Goal: Information Seeking & Learning: Compare options

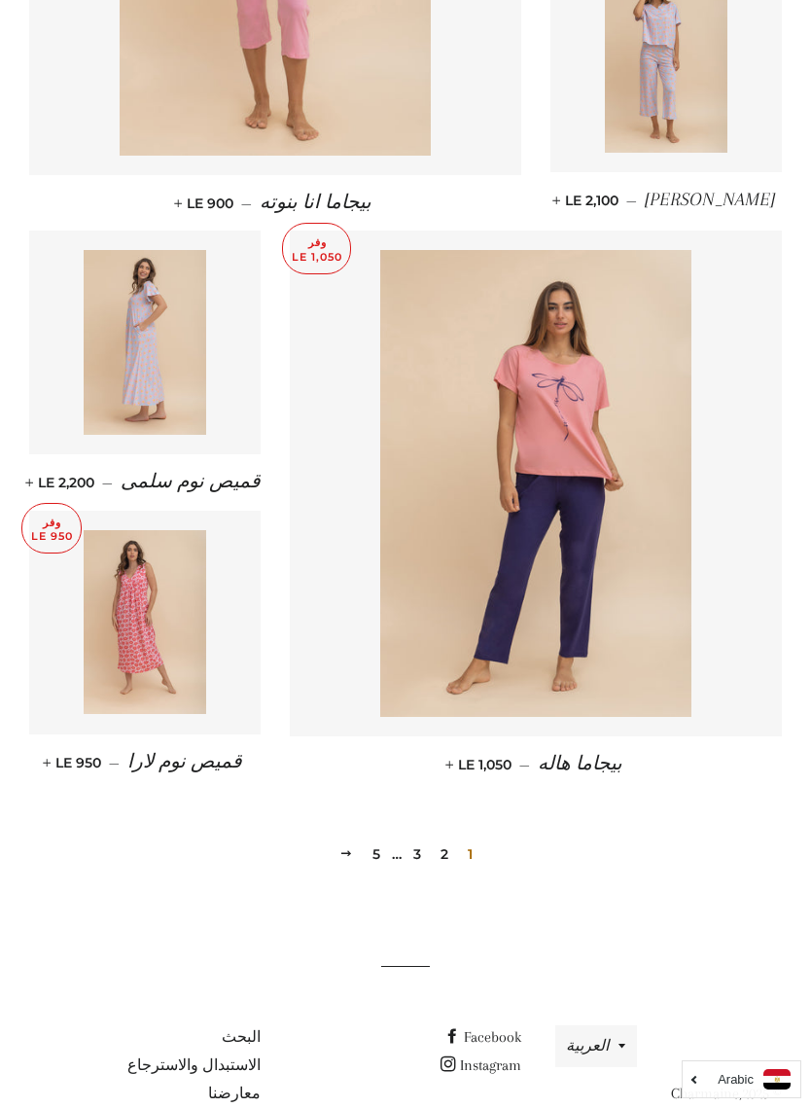
scroll to position [2227, 0]
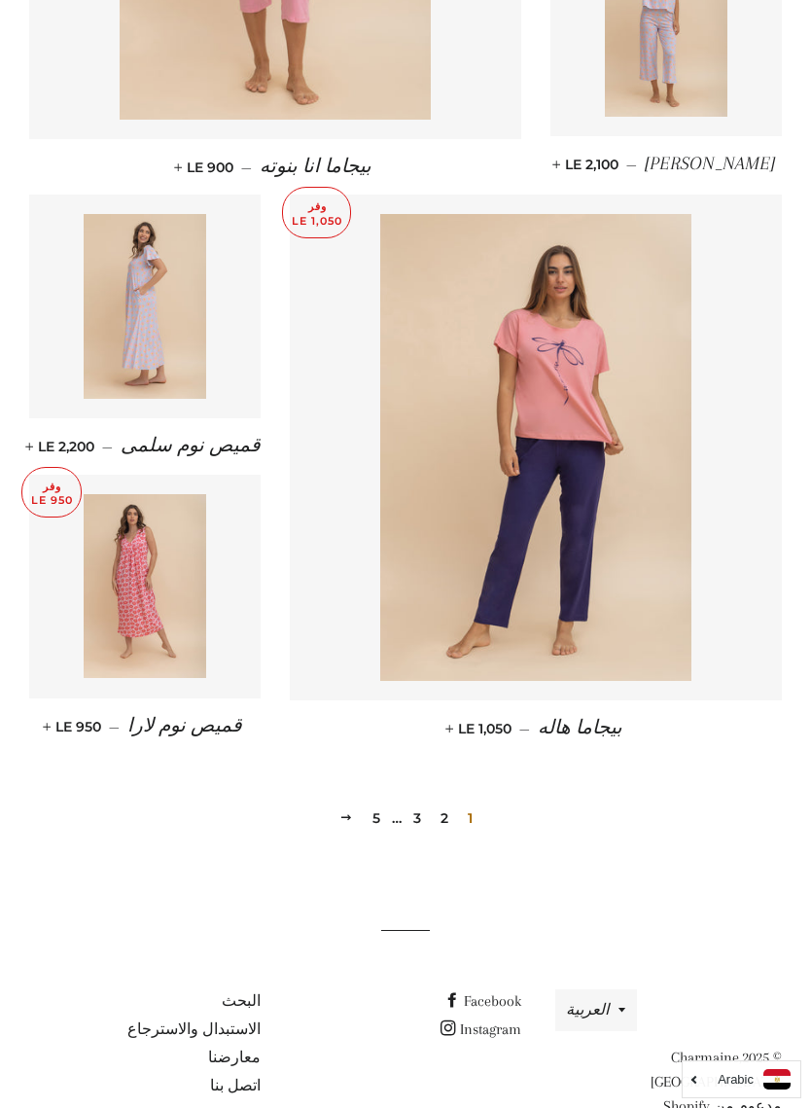
click at [446, 833] on link "2" at bounding box center [444, 817] width 23 height 29
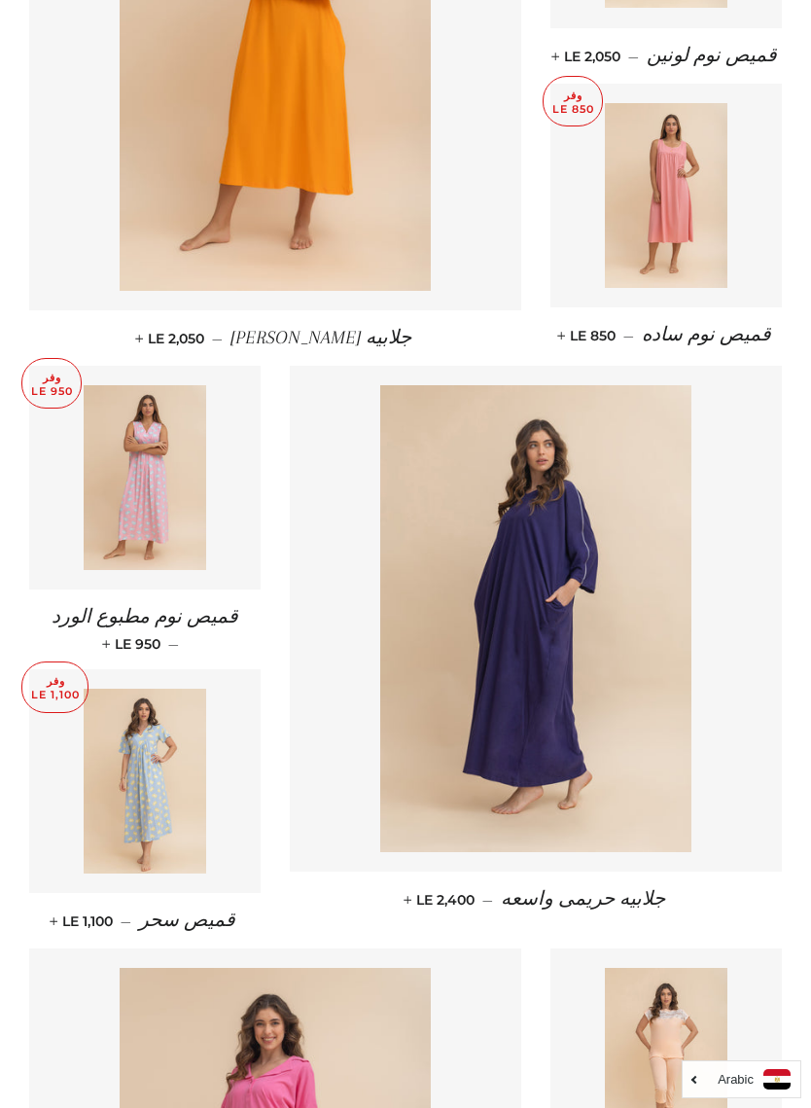
scroll to position [935, 0]
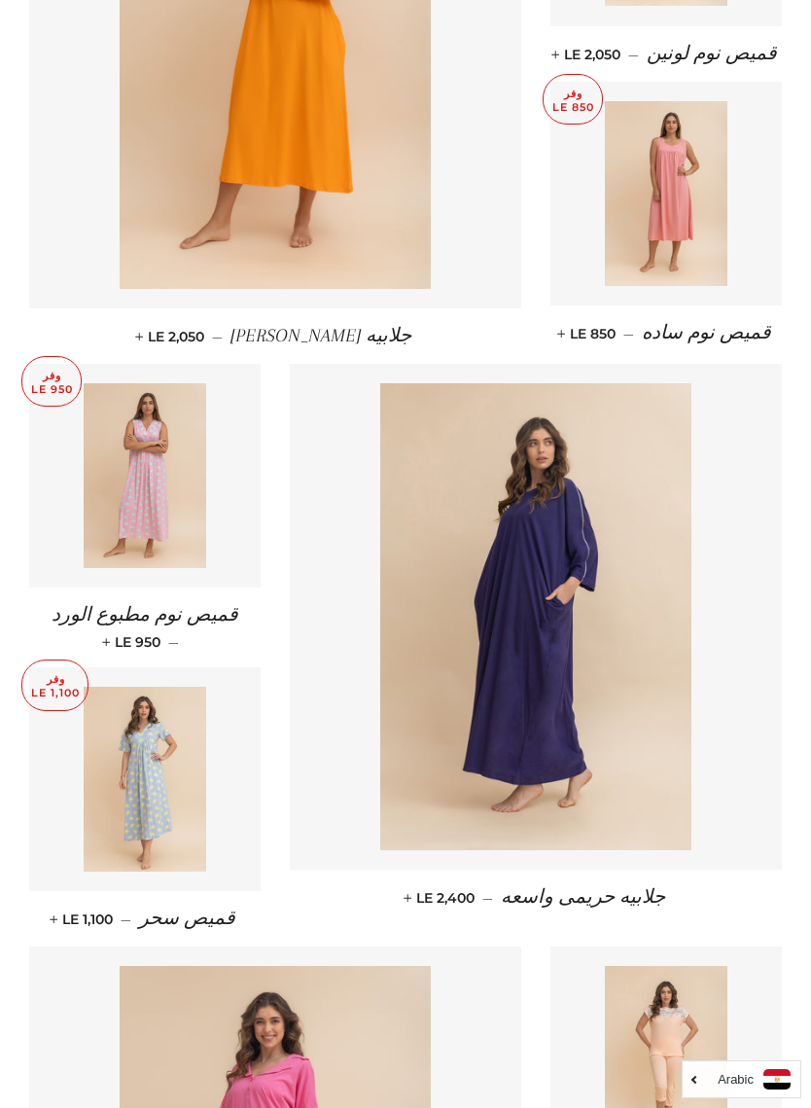
click at [548, 705] on img at bounding box center [535, 616] width 311 height 467
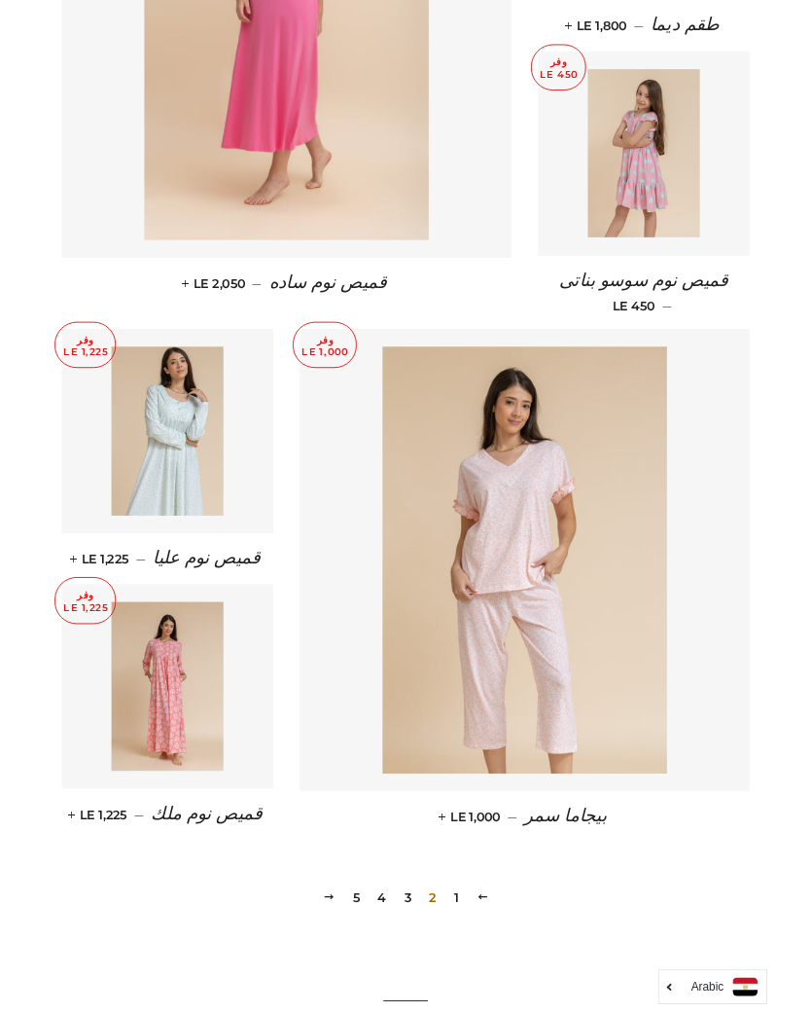
scroll to position [2109, 0]
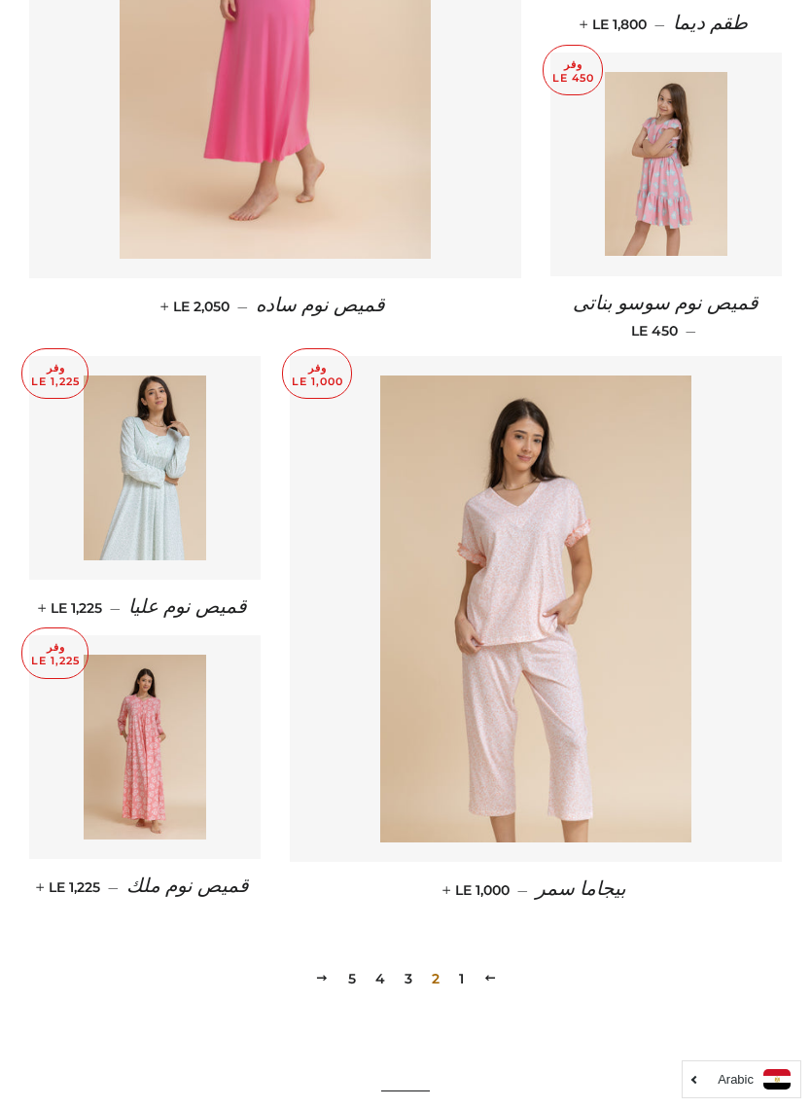
click at [134, 755] on img at bounding box center [146, 747] width 124 height 185
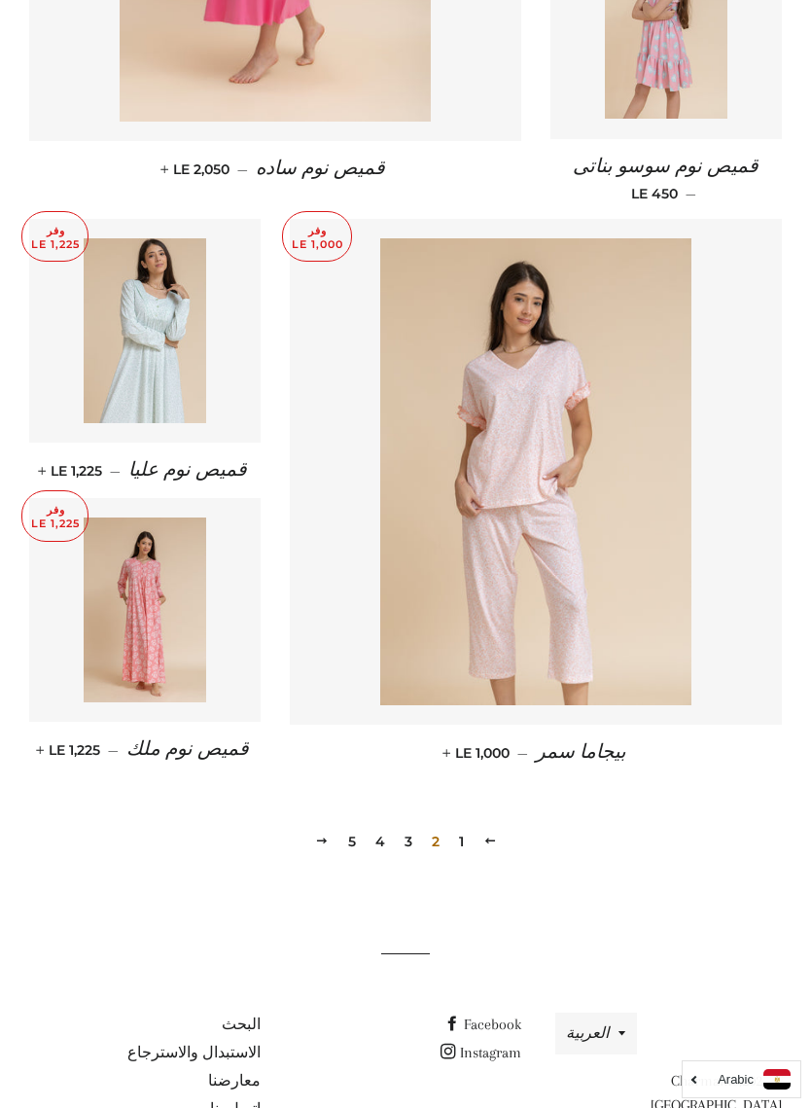
scroll to position [2247, 0]
click at [397, 839] on link "3" at bounding box center [408, 840] width 23 height 29
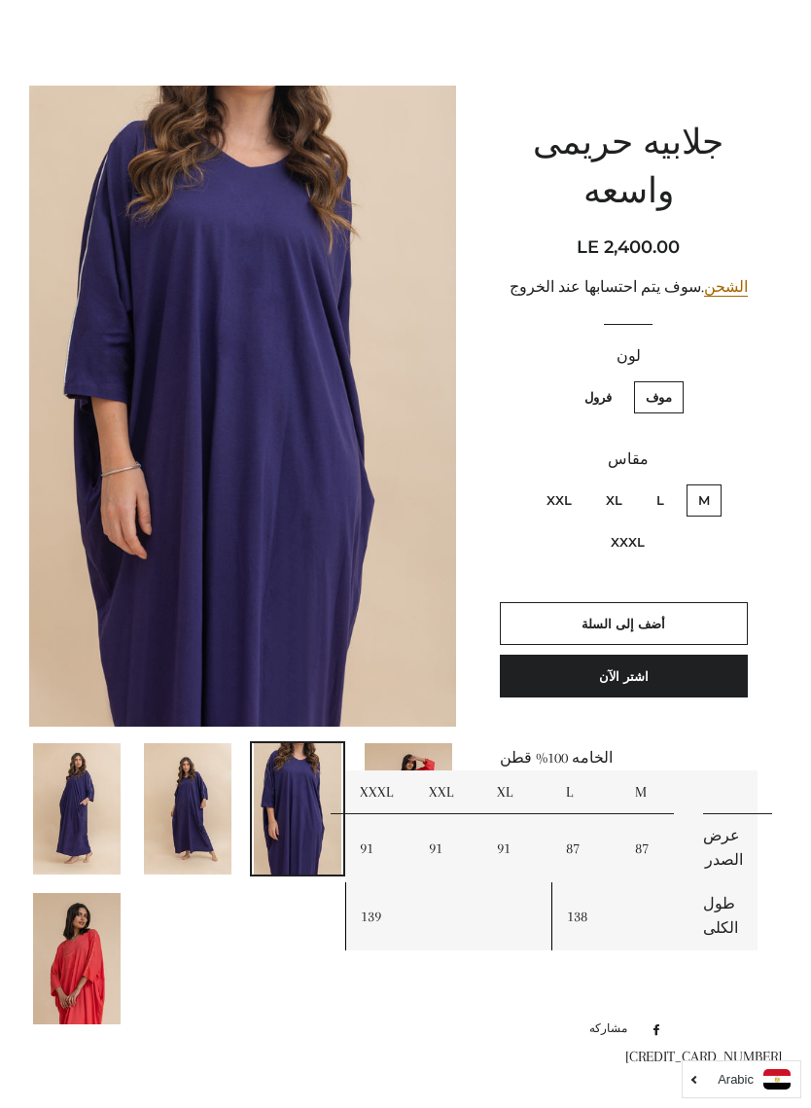
scroll to position [125, 0]
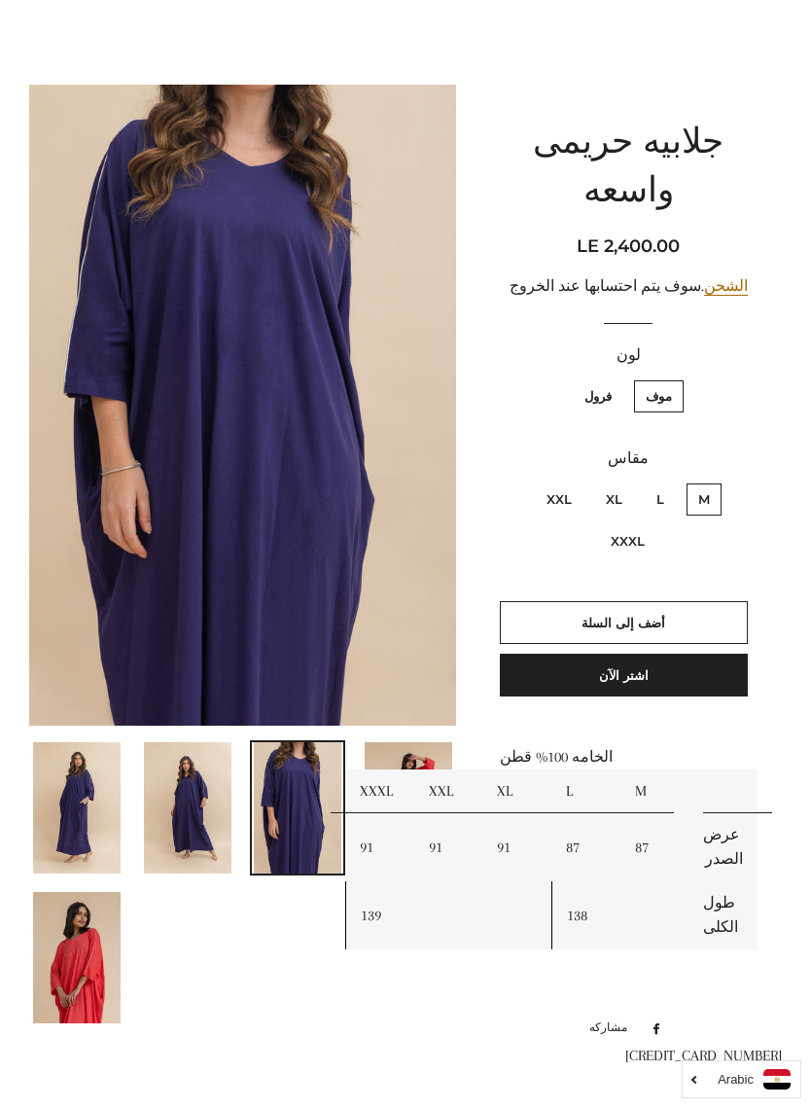
click at [170, 814] on img at bounding box center [188, 807] width 88 height 131
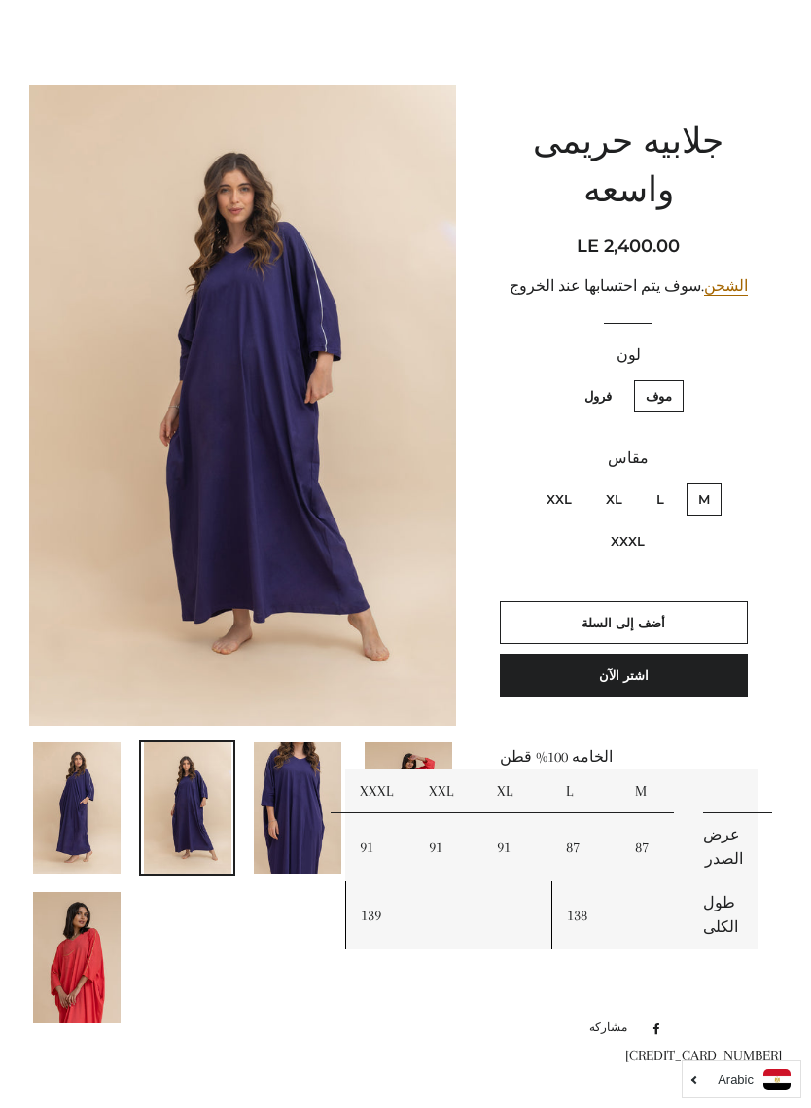
click at [69, 949] on img at bounding box center [77, 957] width 88 height 131
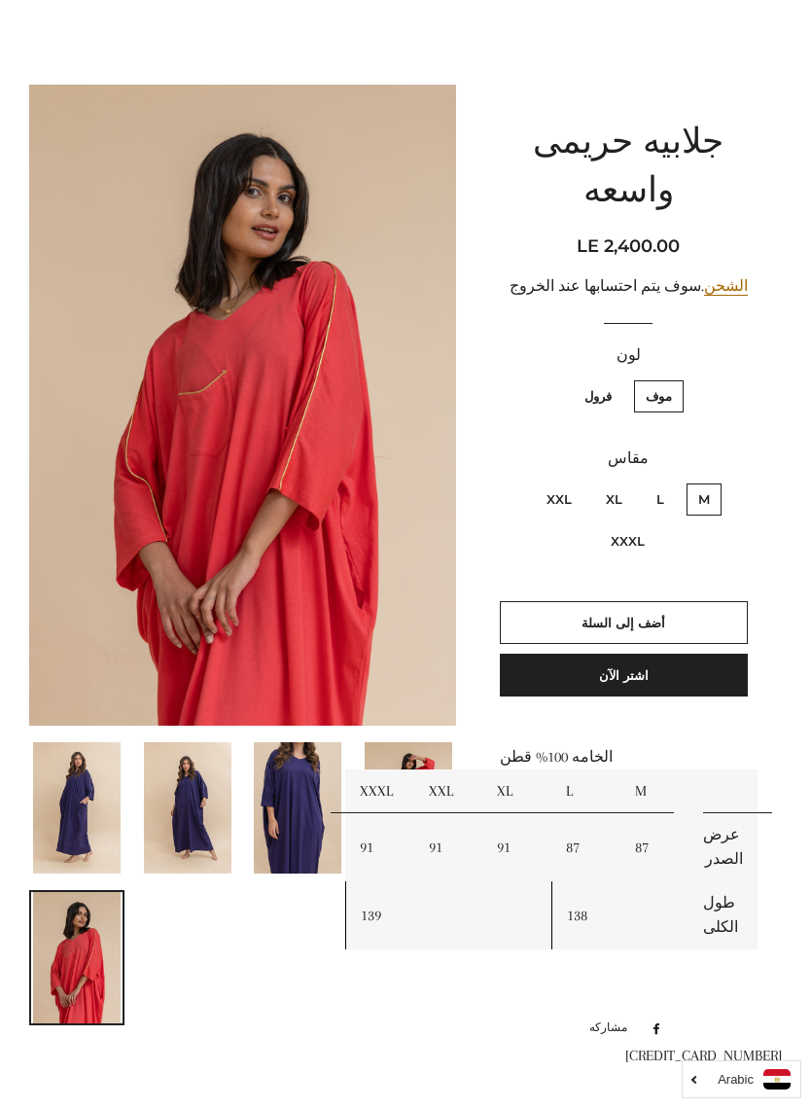
click at [293, 823] on img at bounding box center [298, 807] width 88 height 131
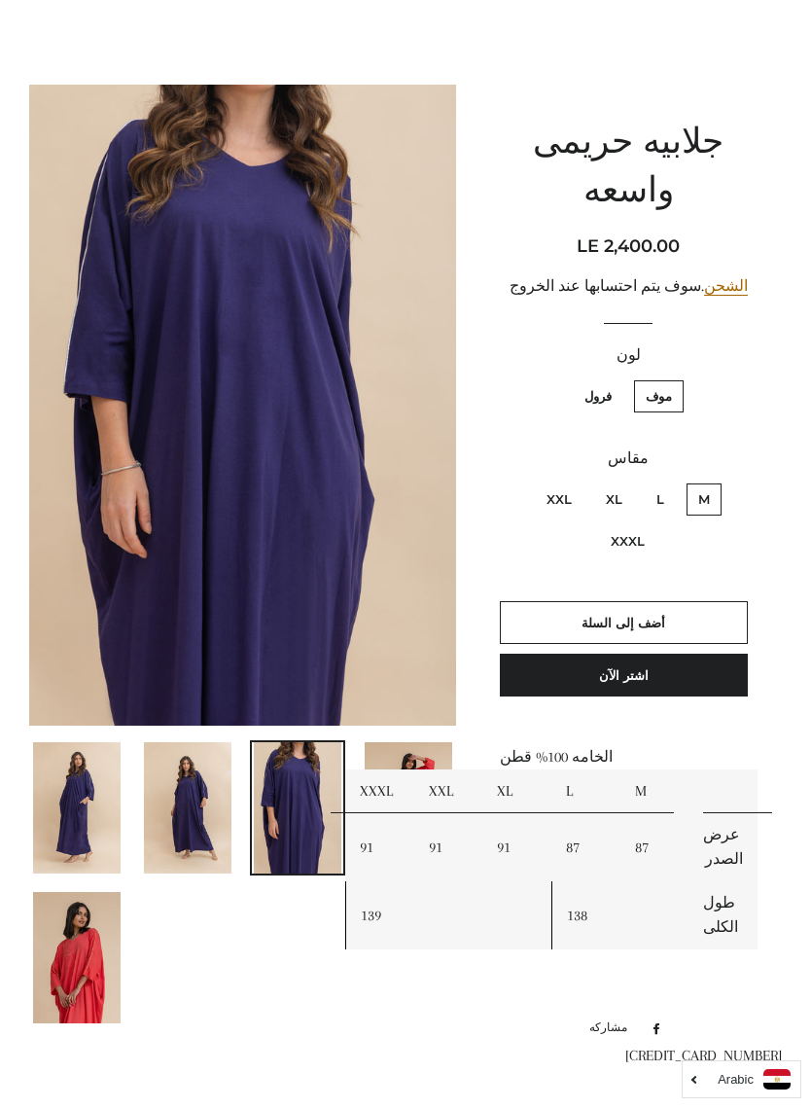
click at [218, 792] on img at bounding box center [188, 807] width 88 height 131
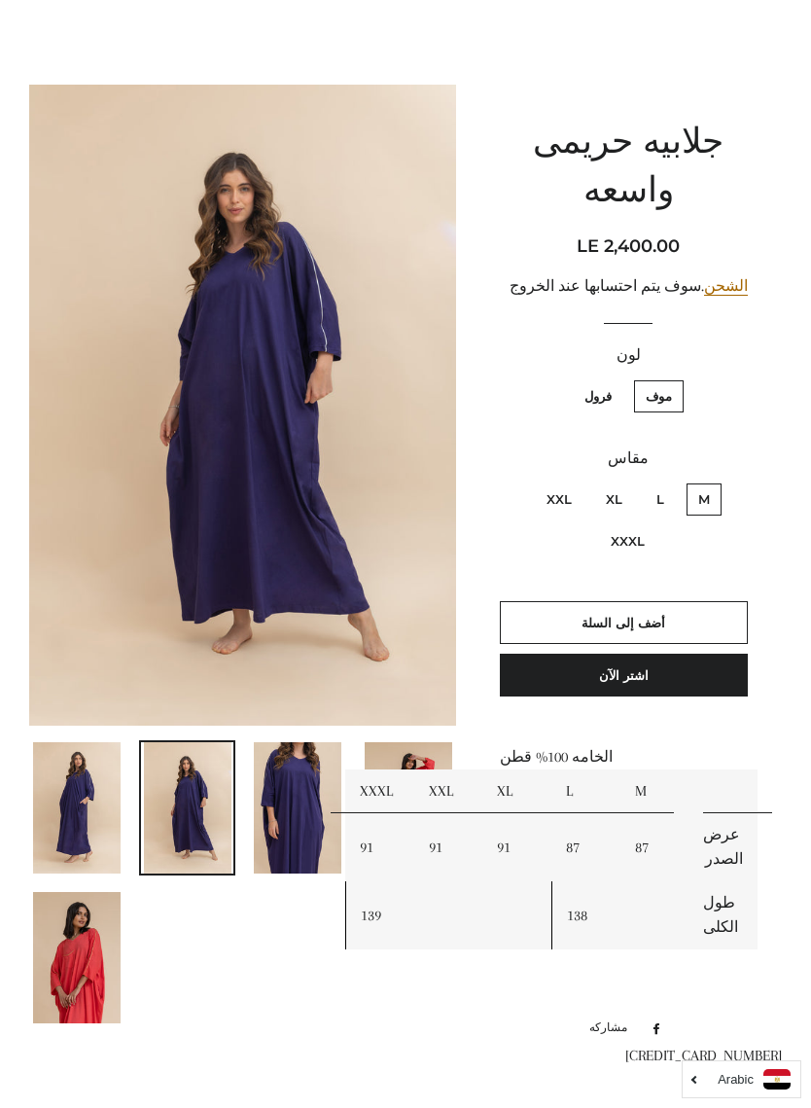
click at [73, 963] on img at bounding box center [77, 957] width 88 height 131
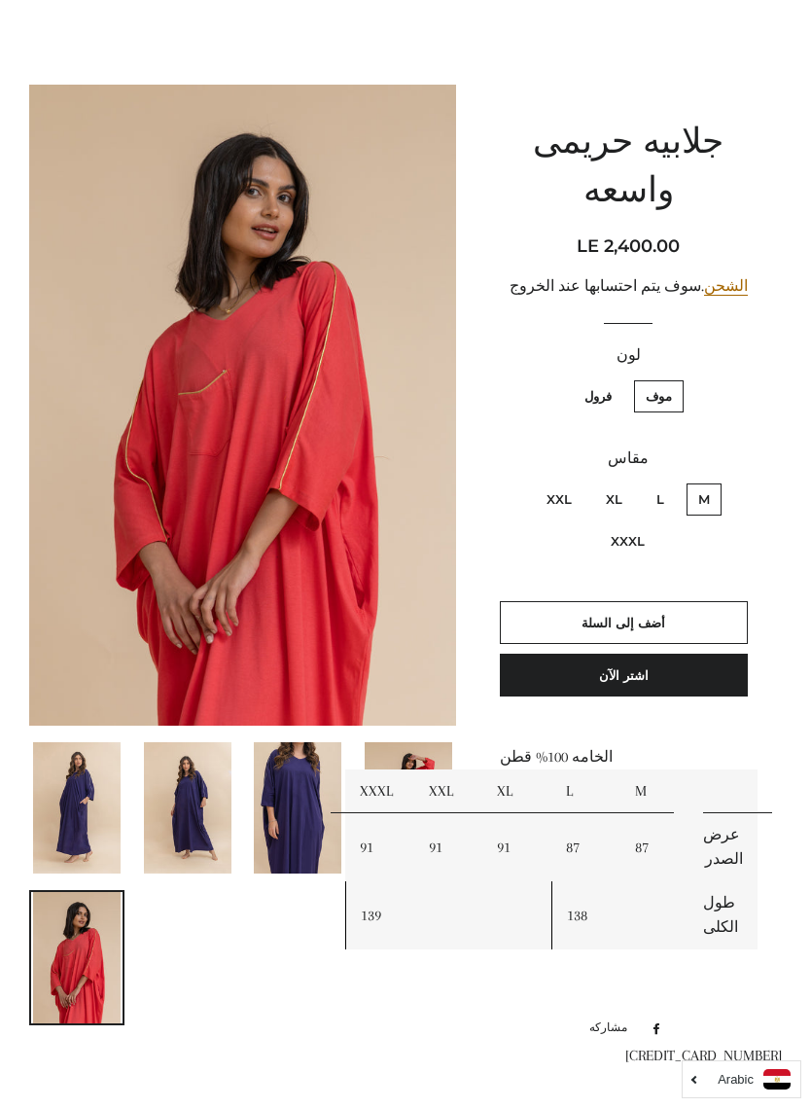
click at [60, 804] on img at bounding box center [77, 807] width 88 height 131
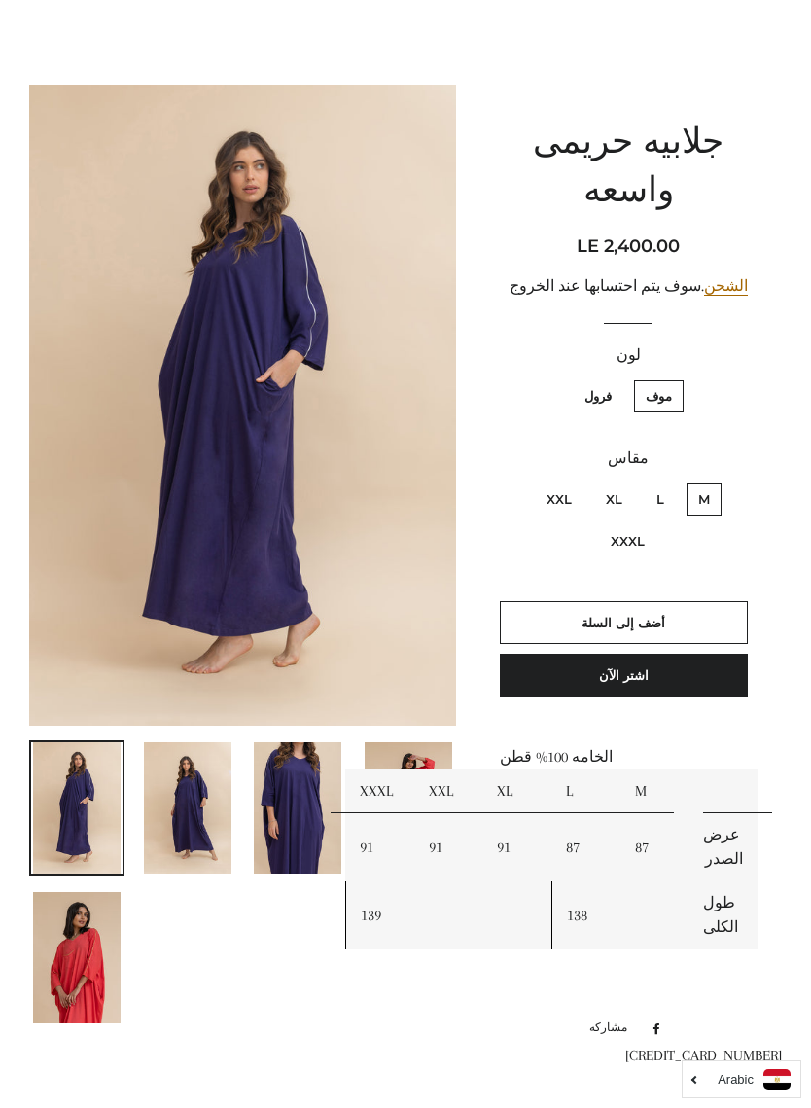
click at [169, 813] on img at bounding box center [188, 807] width 88 height 131
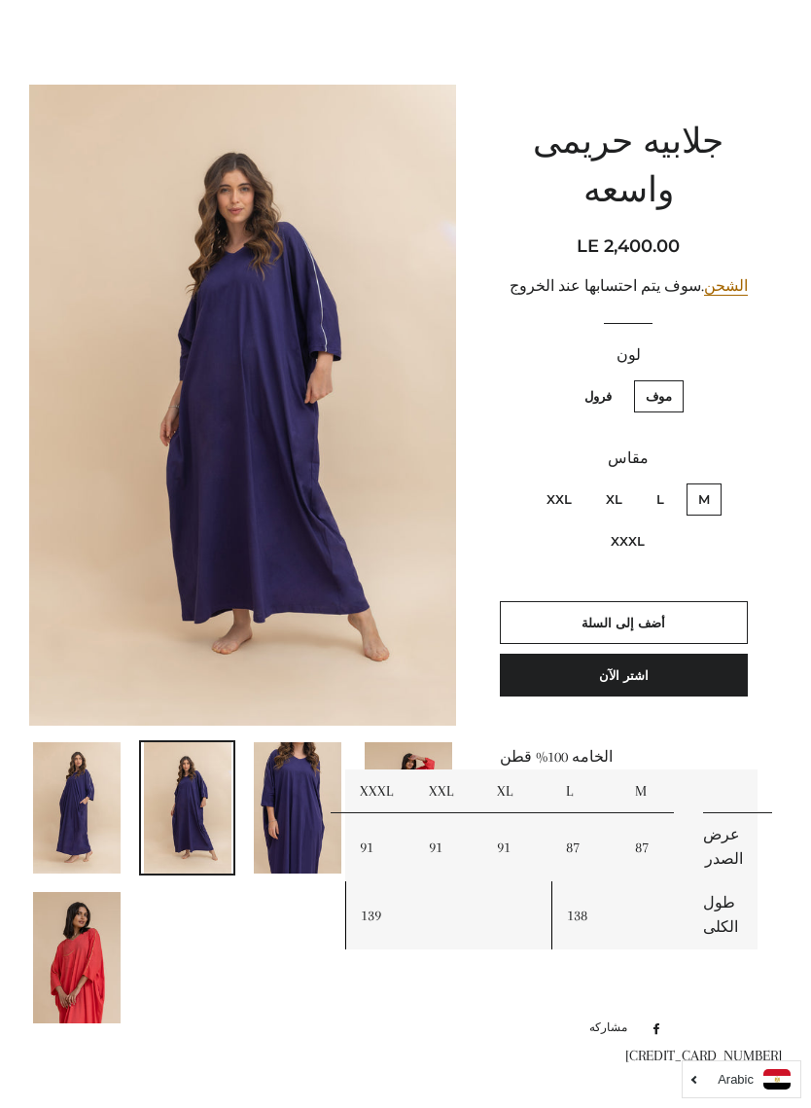
click at [69, 958] on img at bounding box center [77, 957] width 88 height 131
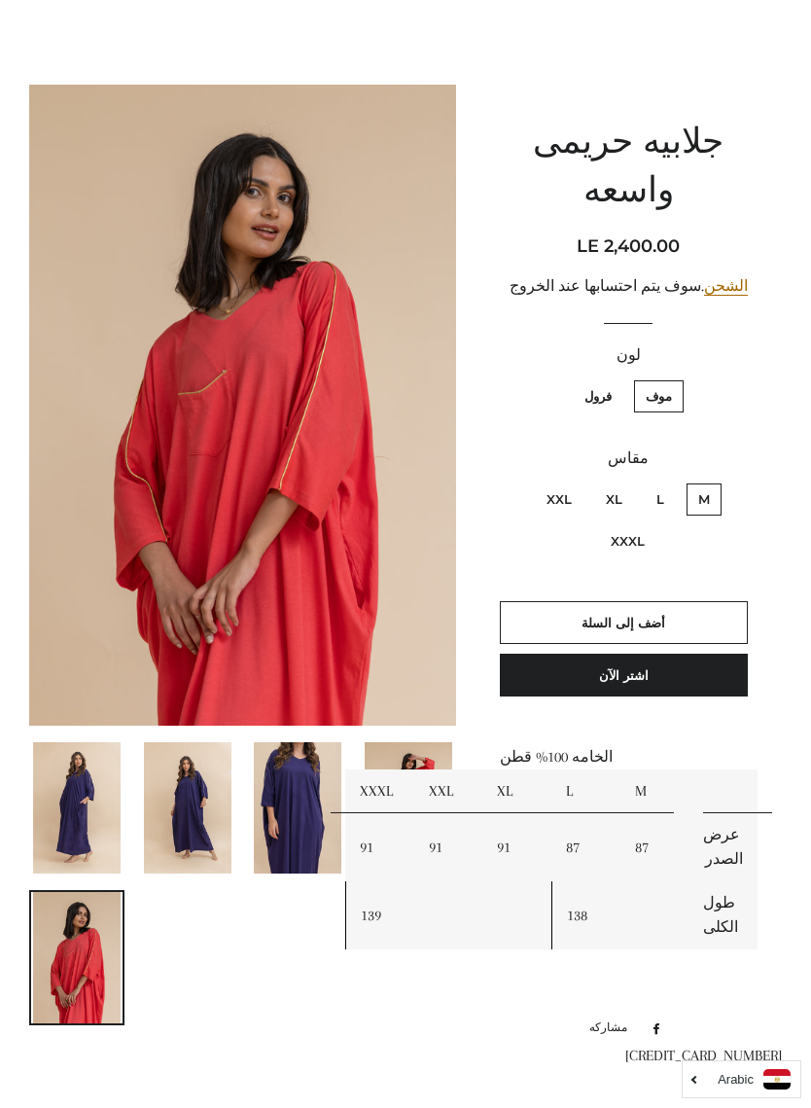
click at [275, 809] on img at bounding box center [298, 807] width 88 height 131
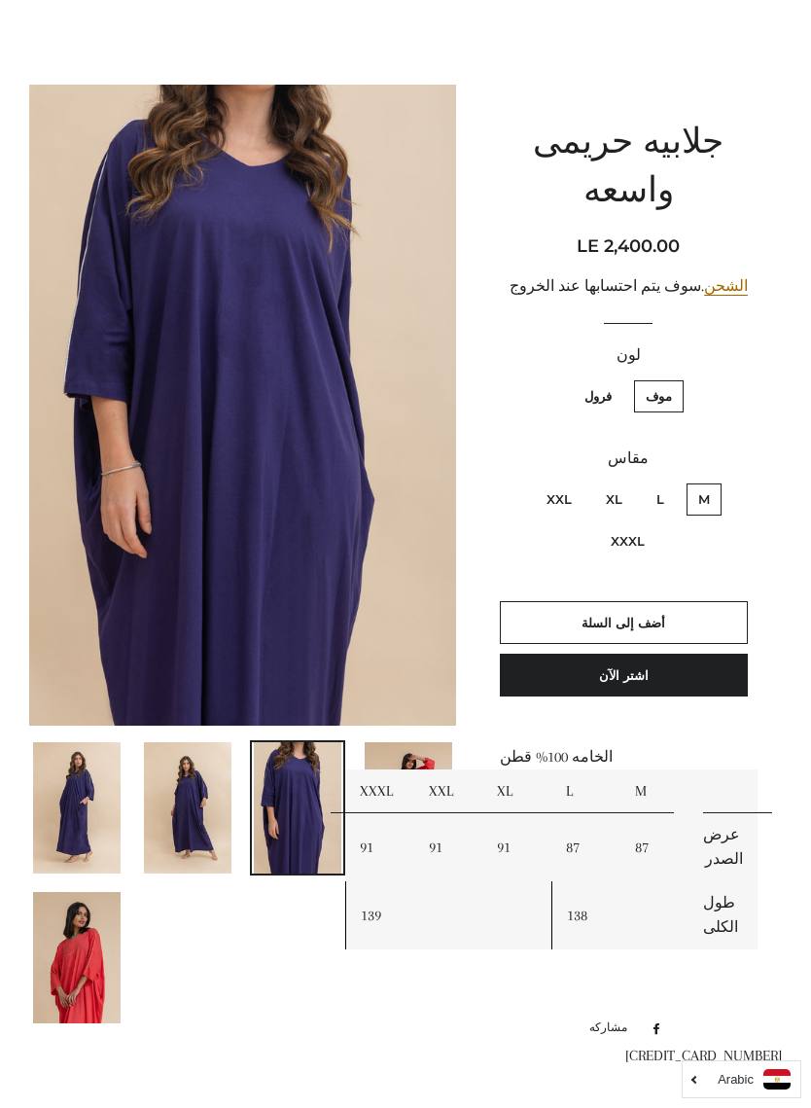
click at [174, 848] on img at bounding box center [188, 807] width 88 height 131
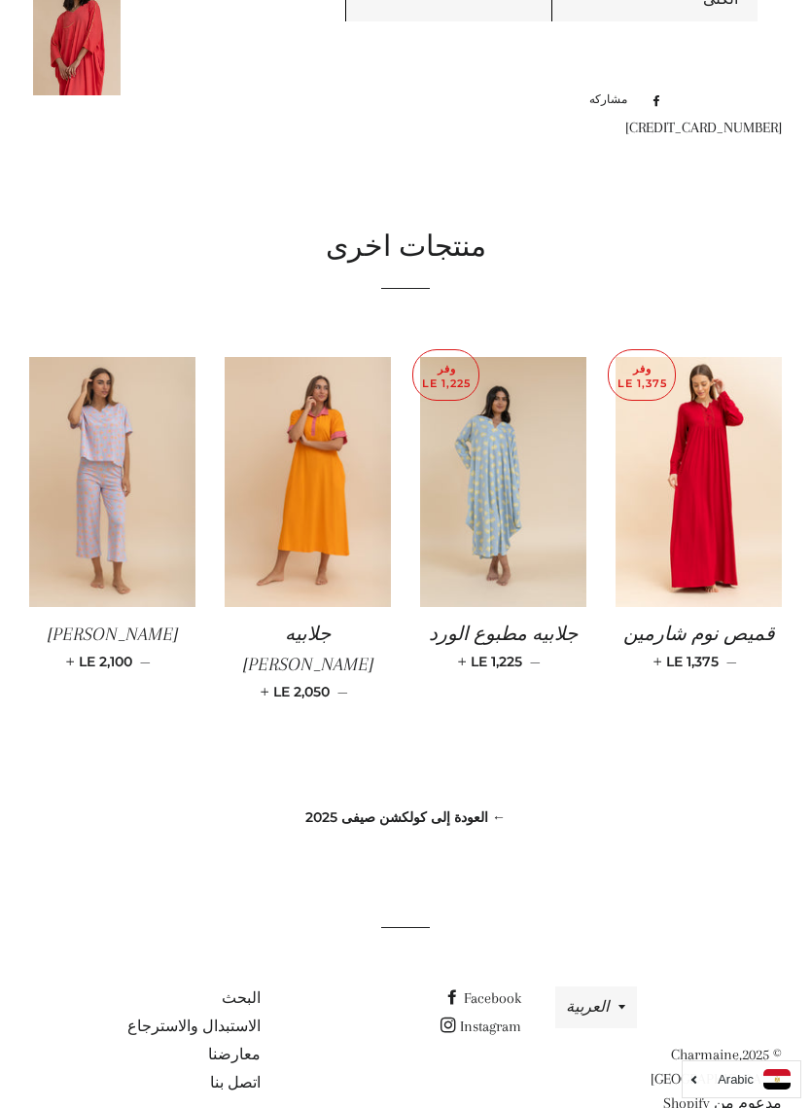
scroll to position [1049, 0]
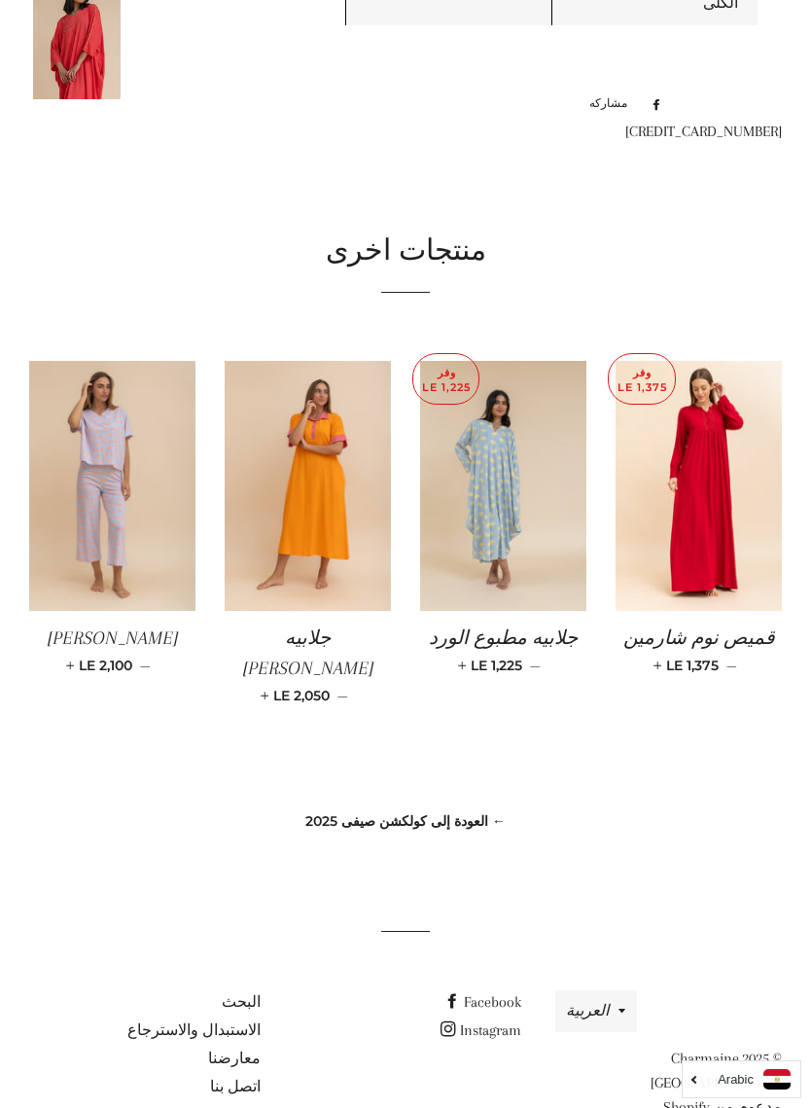
click at [367, 812] on link "← العودة إلى كولكشن صيفى 2025" at bounding box center [405, 821] width 200 height 18
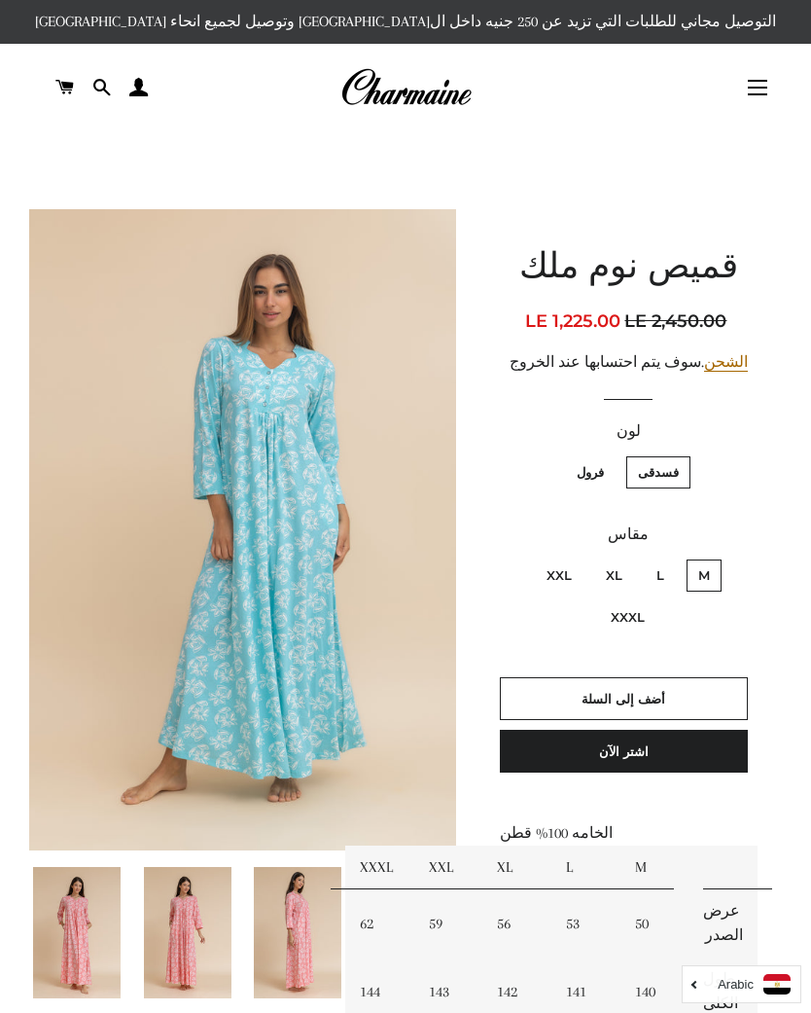
click at [177, 921] on img at bounding box center [188, 932] width 88 height 131
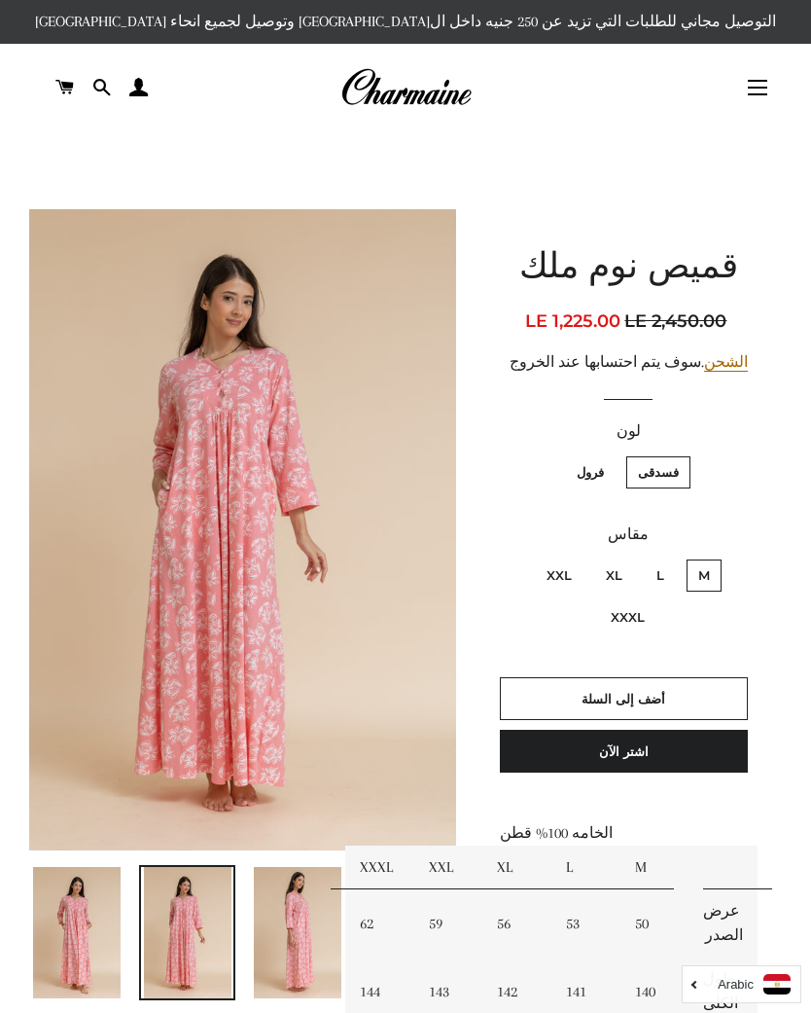
click at [269, 917] on img at bounding box center [298, 932] width 88 height 131
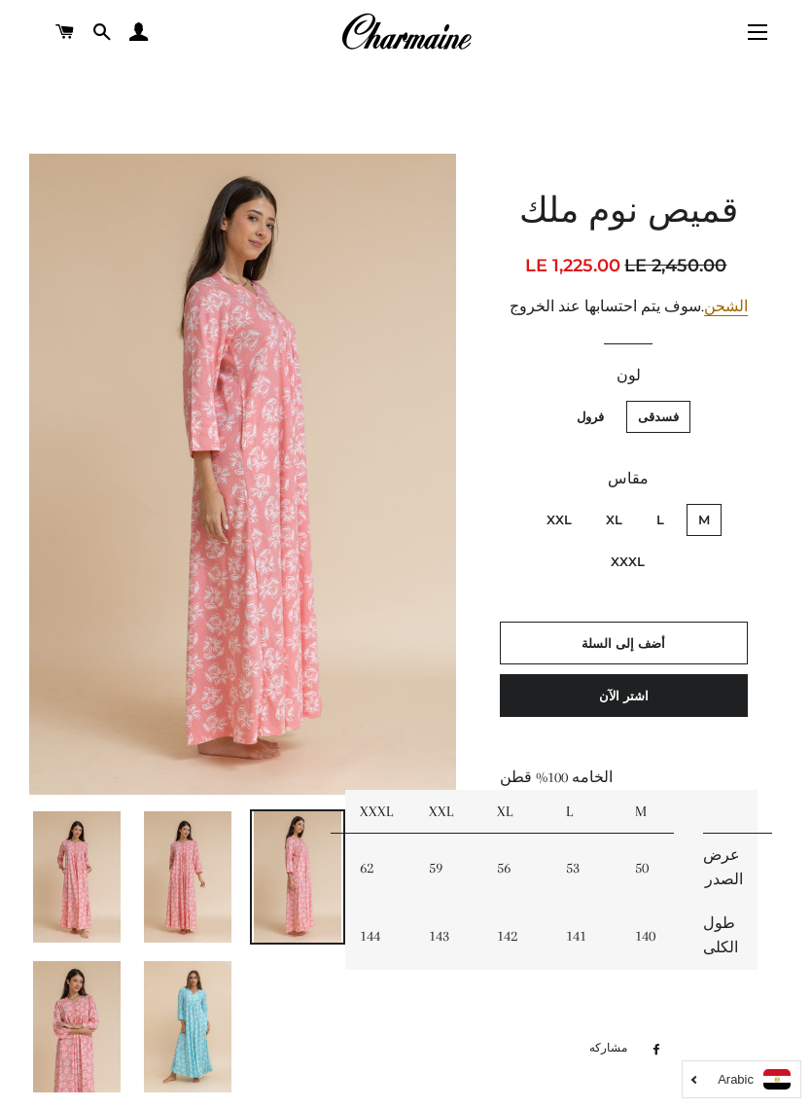
scroll to position [69, 0]
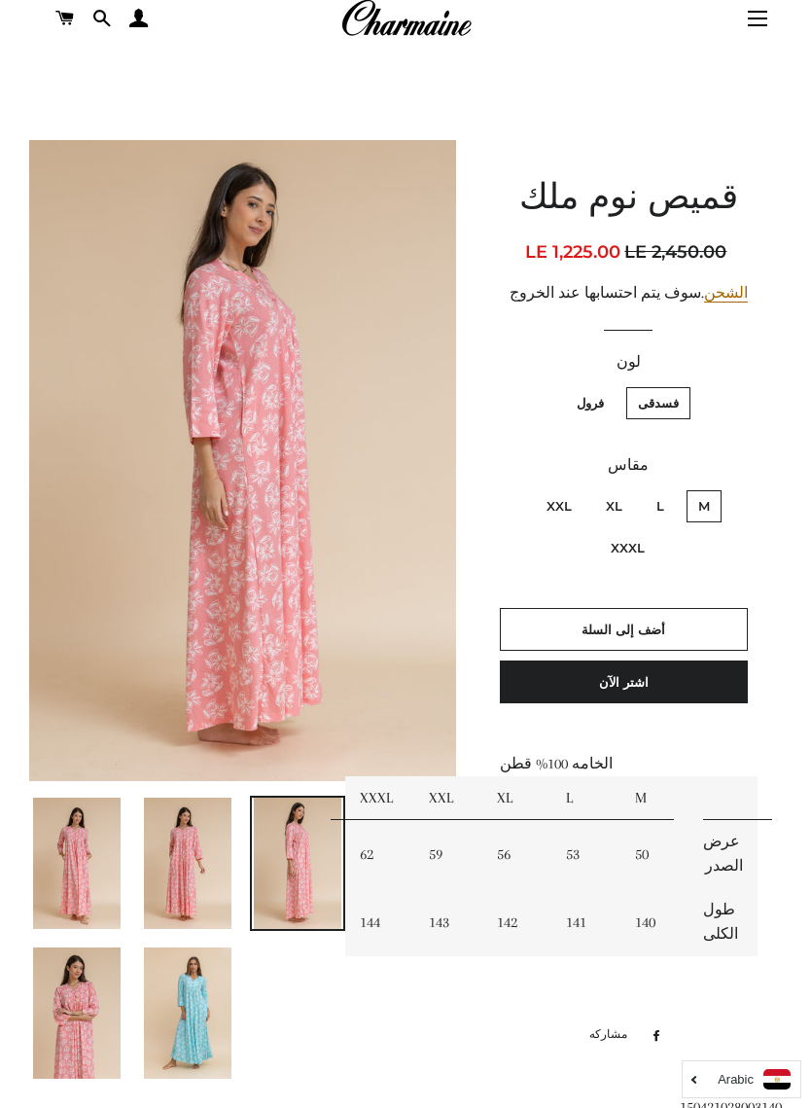
click at [189, 1006] on img at bounding box center [188, 1012] width 88 height 131
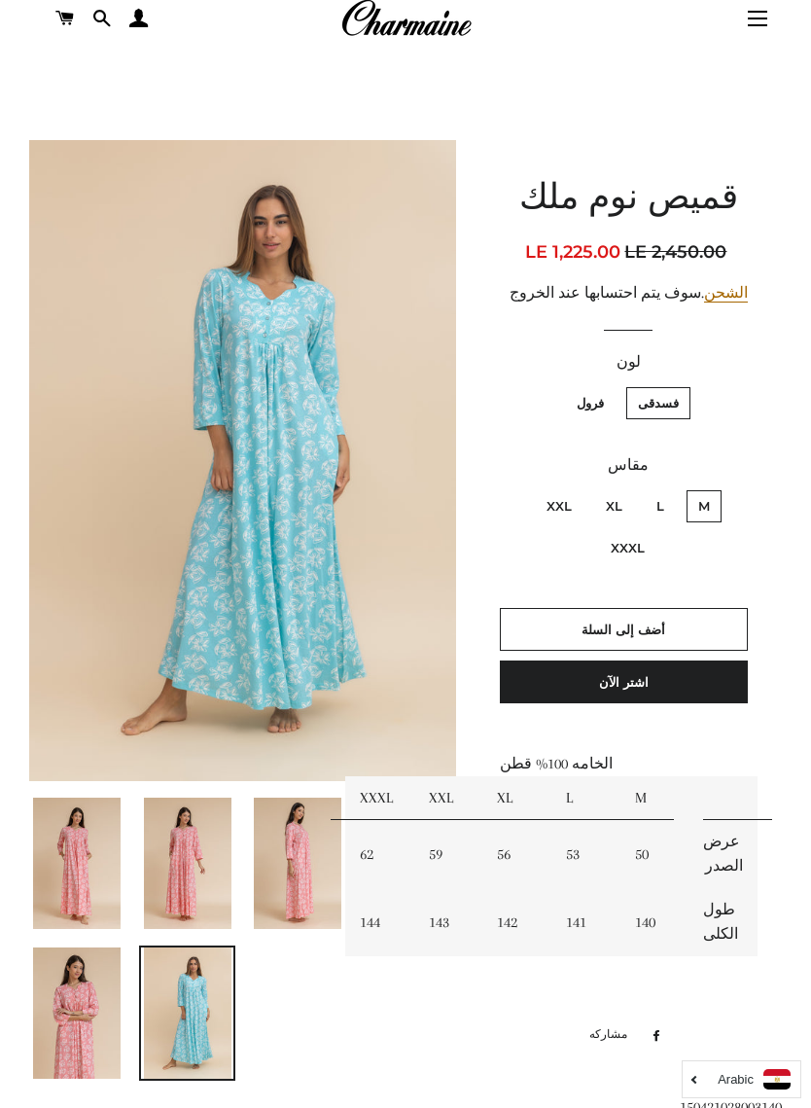
click at [173, 885] on img at bounding box center [188, 863] width 88 height 131
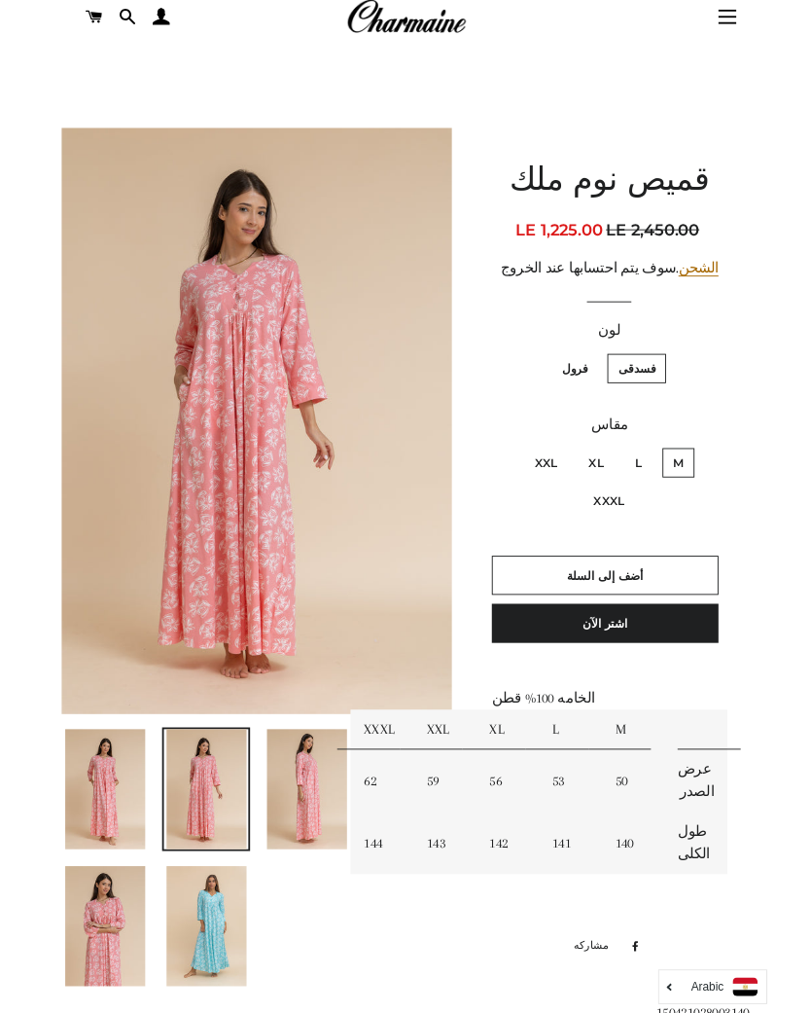
scroll to position [0, 0]
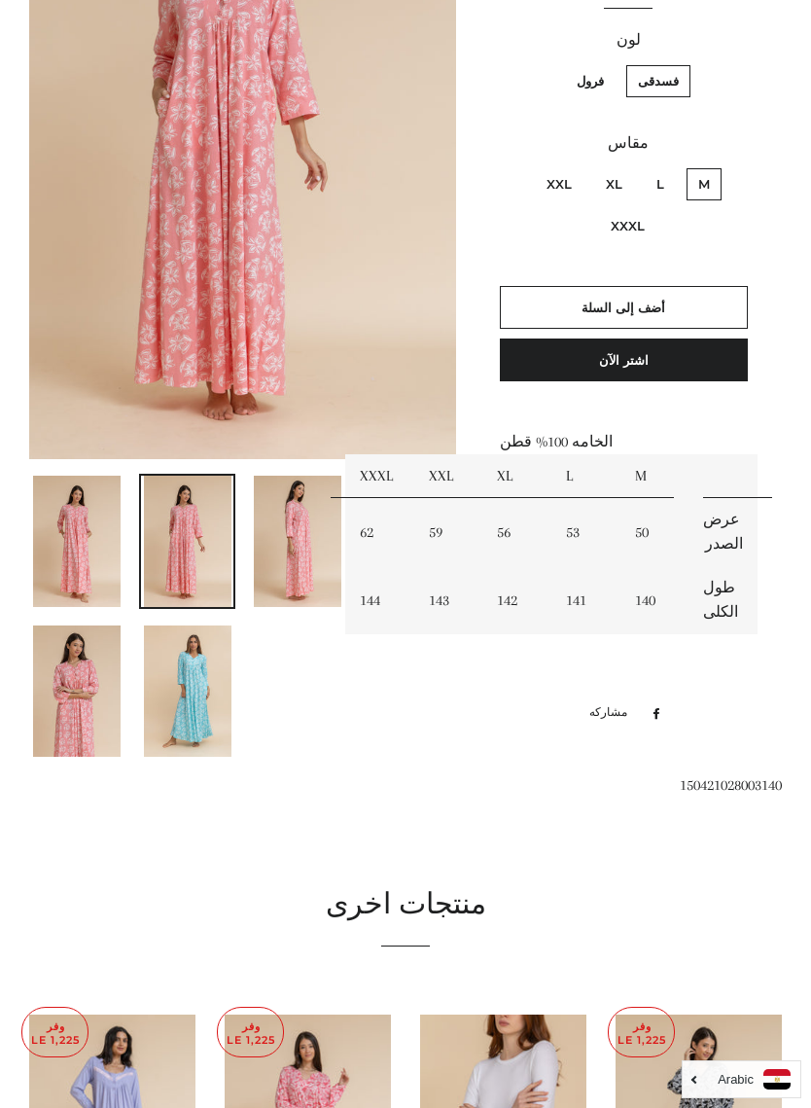
click at [134, 781] on div at bounding box center [405, 652] width 811 height 1668
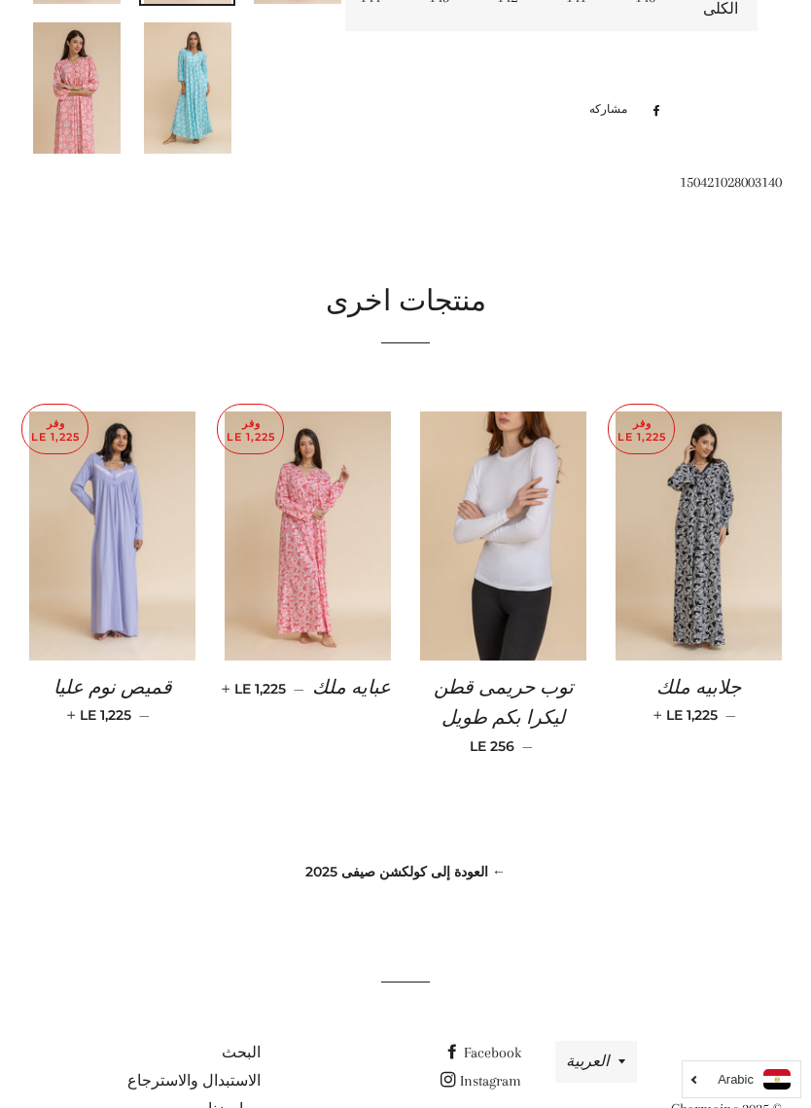
scroll to position [996, 0]
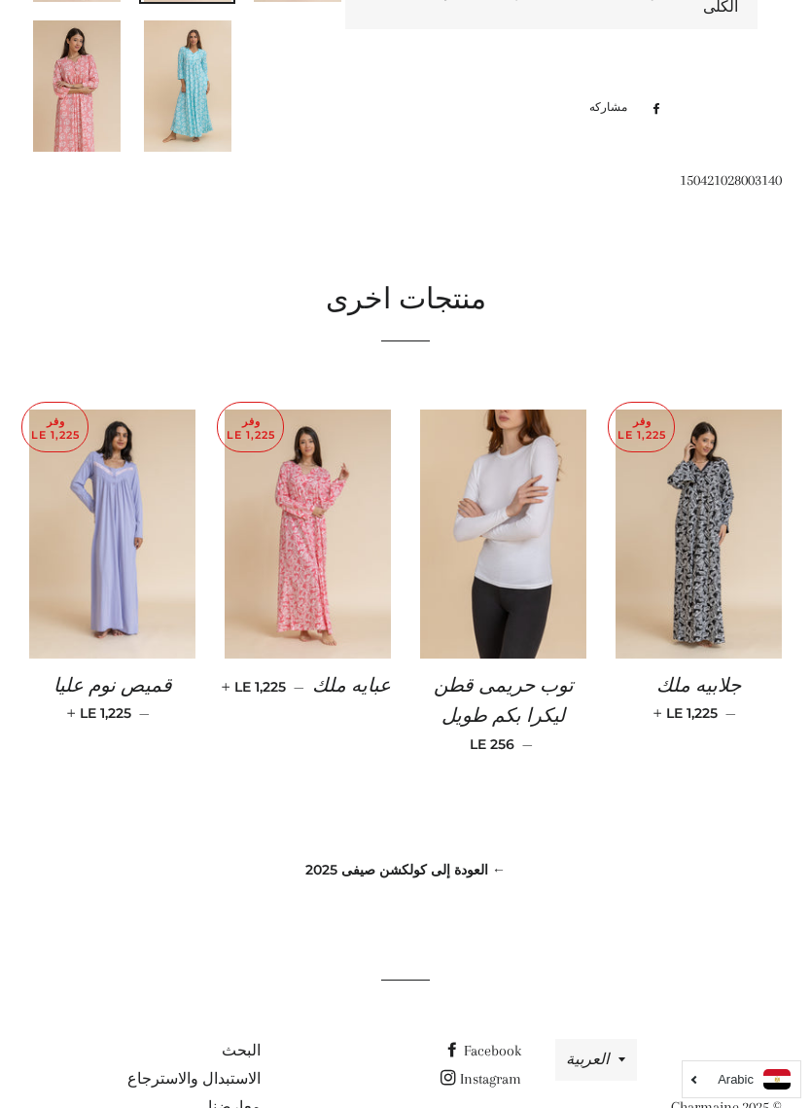
click at [330, 861] on link "← العودة إلى كولكشن صيفى 2025" at bounding box center [405, 870] width 200 height 18
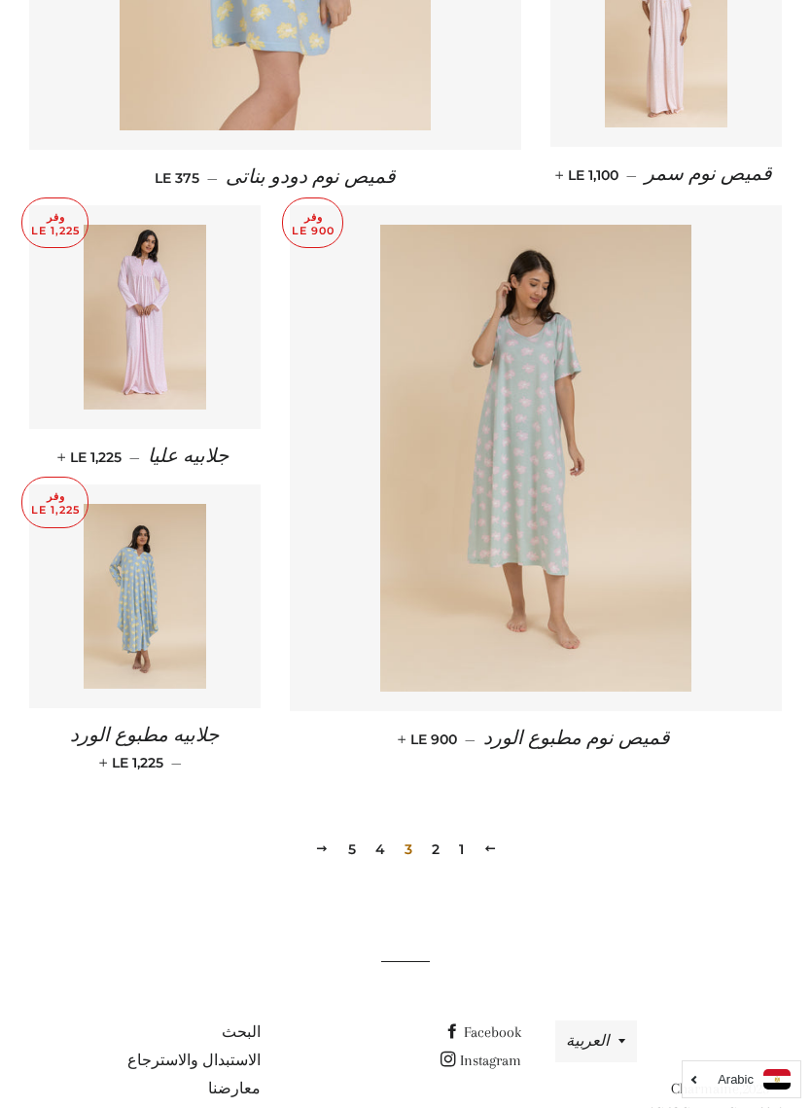
scroll to position [2259, 0]
click at [373, 836] on link "4" at bounding box center [380, 850] width 25 height 29
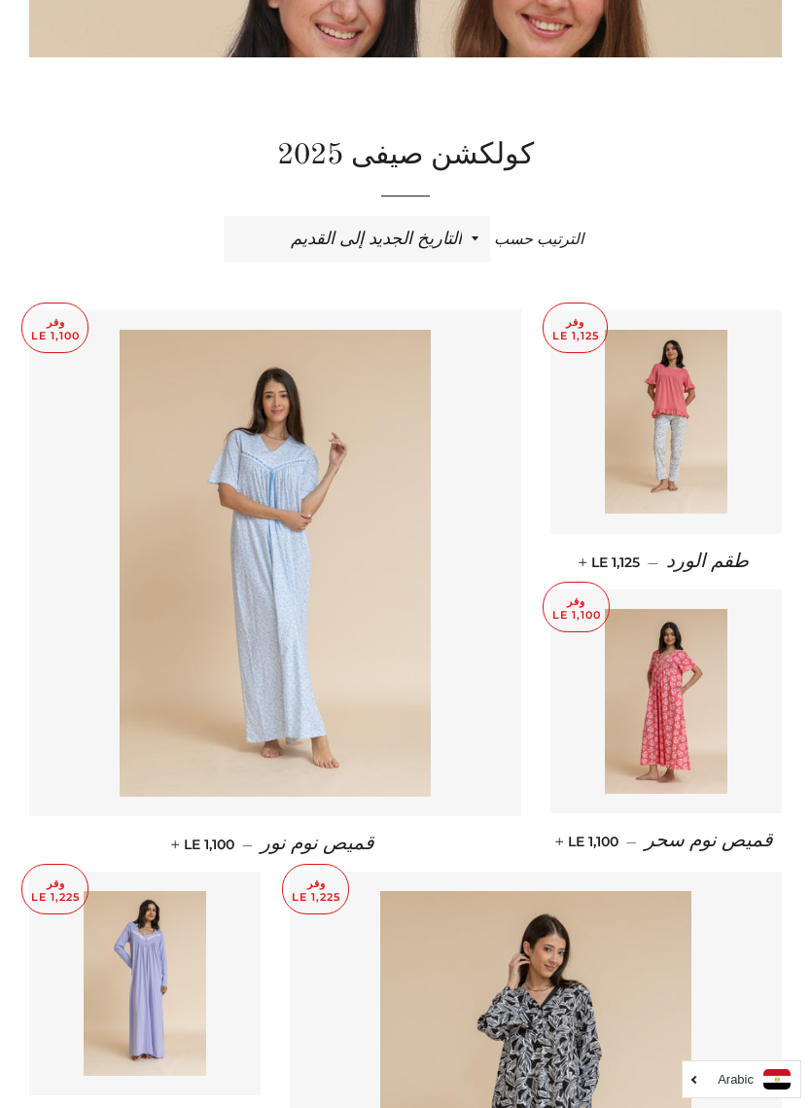
scroll to position [428, 0]
click at [235, 637] on img at bounding box center [275, 562] width 311 height 467
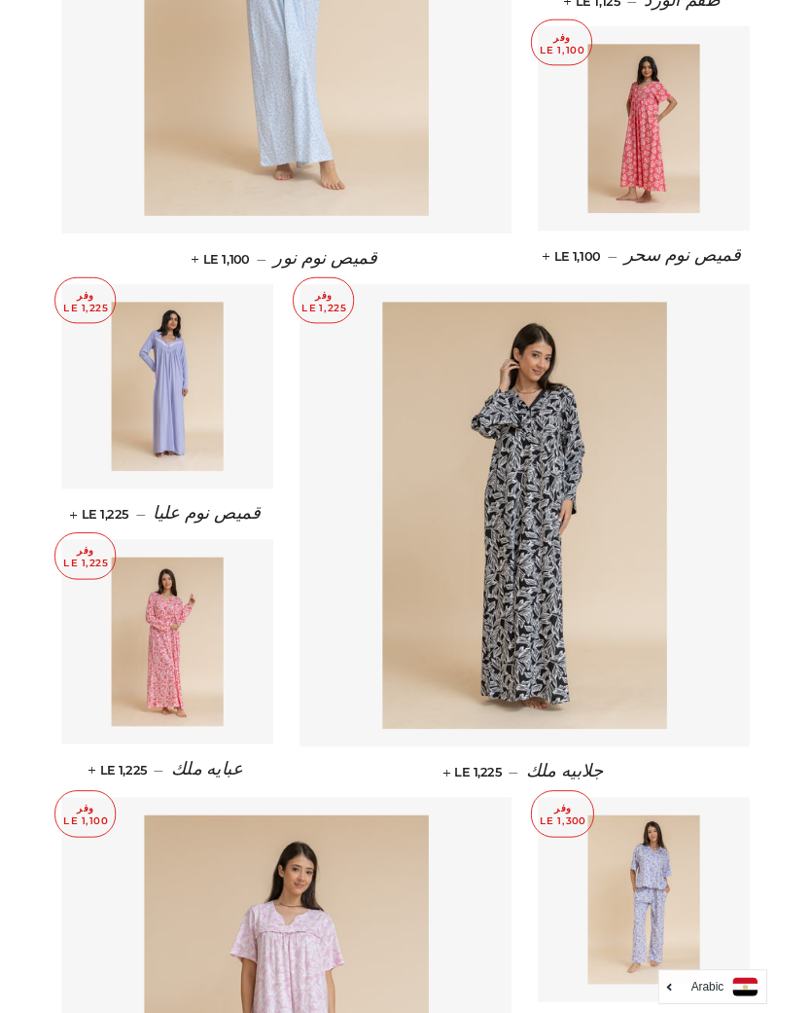
scroll to position [1015, 0]
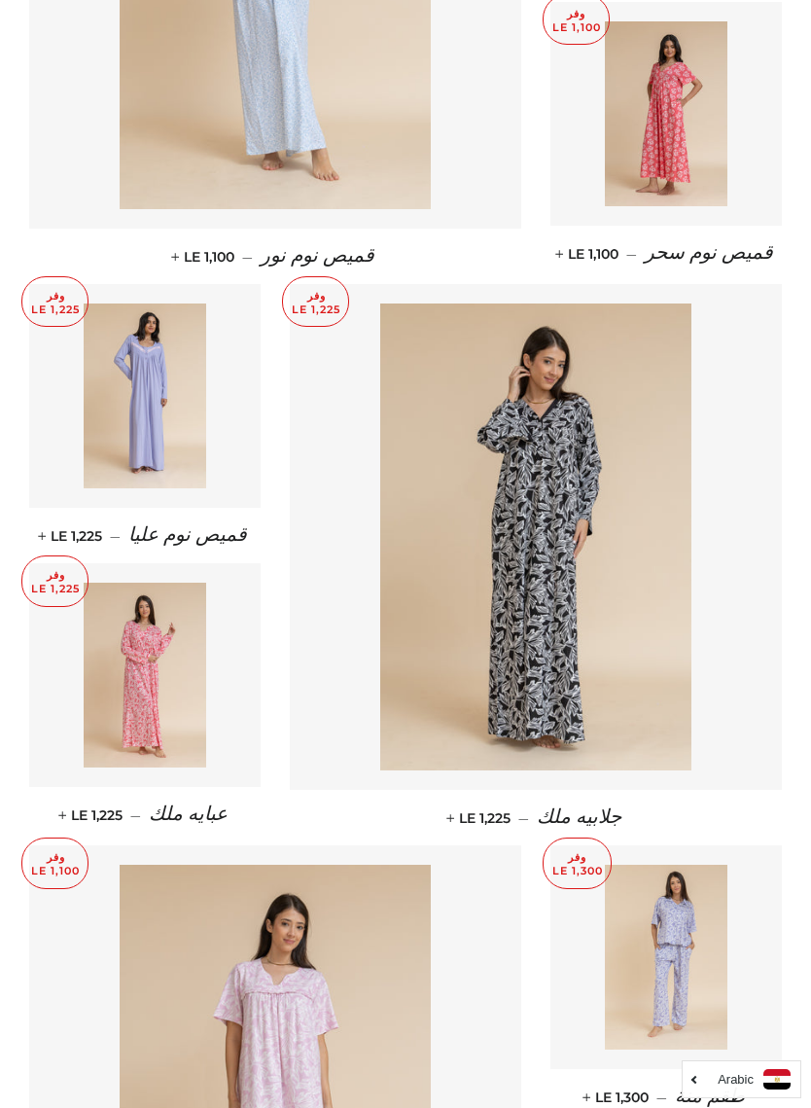
click at [409, 700] on img at bounding box center [535, 536] width 311 height 467
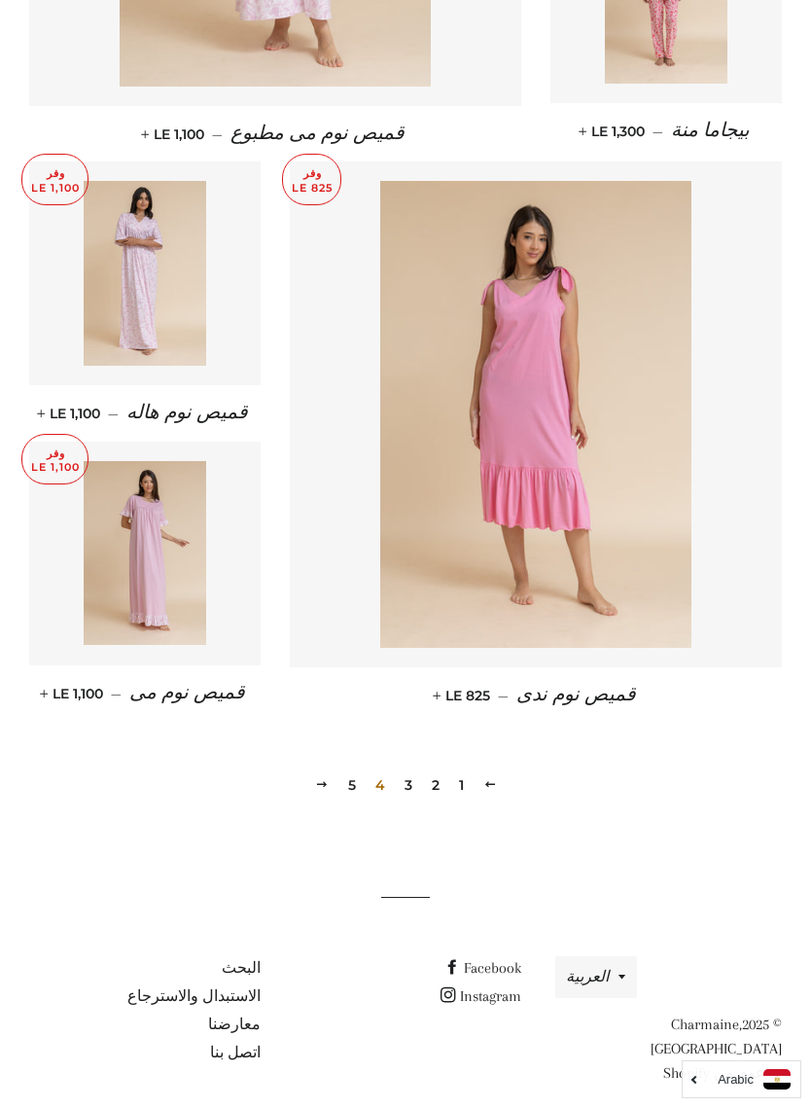
scroll to position [2259, 0]
click at [344, 792] on link "5" at bounding box center [351, 785] width 23 height 29
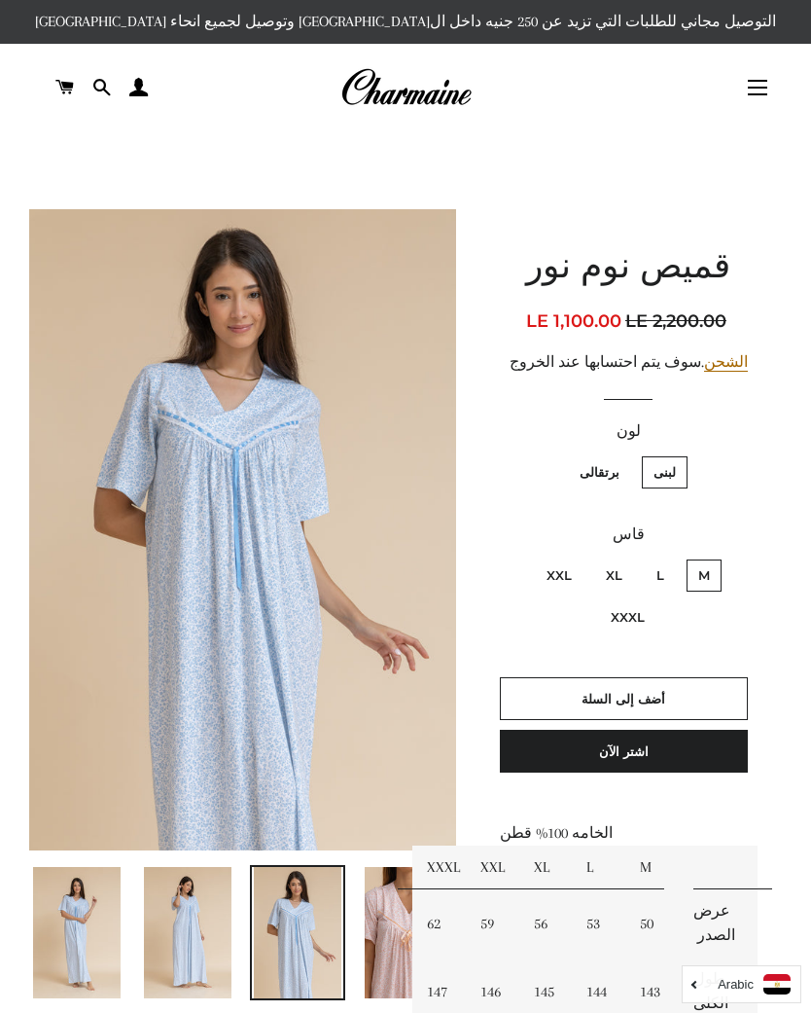
click at [276, 940] on img at bounding box center [298, 932] width 88 height 131
click at [370, 934] on img at bounding box center [409, 932] width 88 height 131
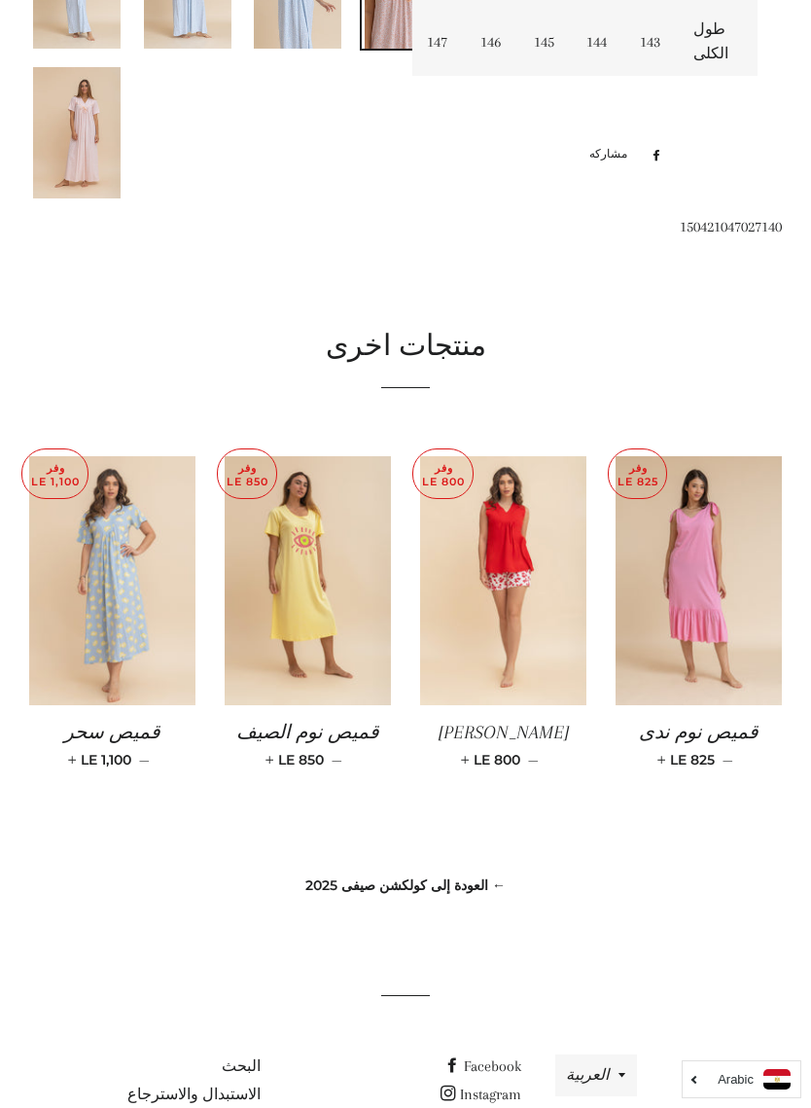
scroll to position [955, 0]
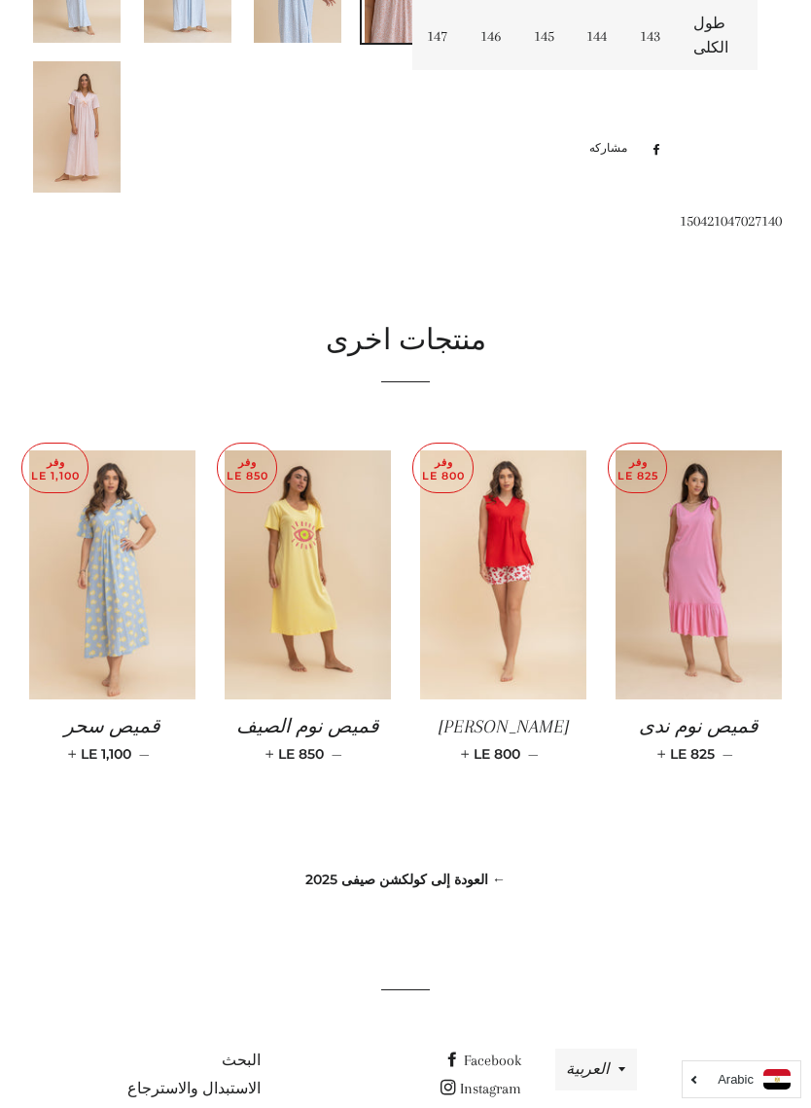
click at [341, 887] on link "← العودة إلى كولكشن صيفى 2025" at bounding box center [405, 880] width 200 height 18
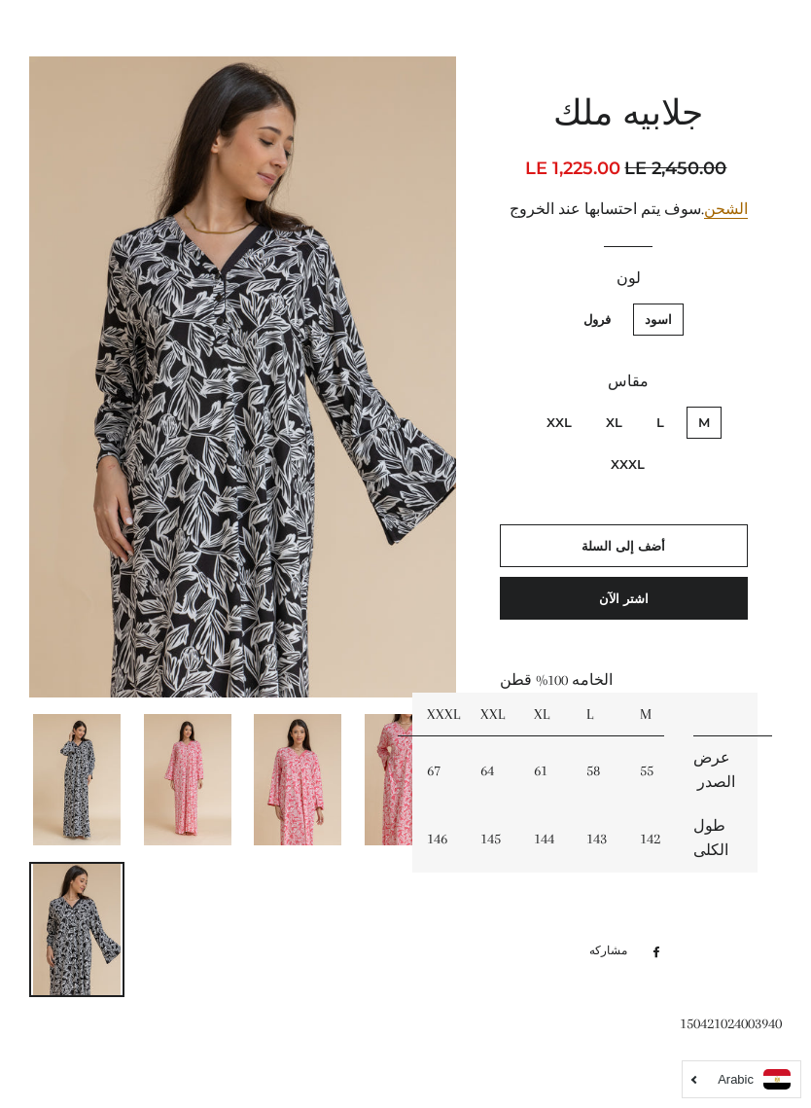
scroll to position [154, 0]
click at [312, 811] on img at bounding box center [298, 778] width 88 height 131
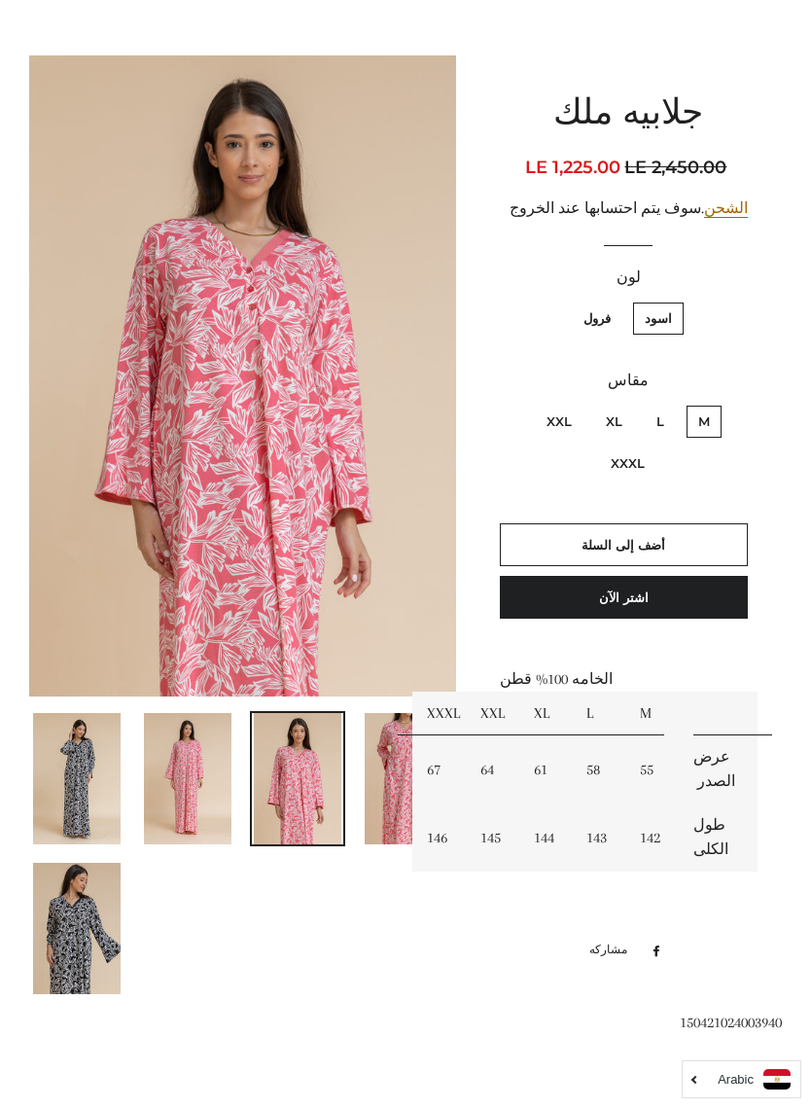
click at [183, 780] on img at bounding box center [188, 778] width 88 height 131
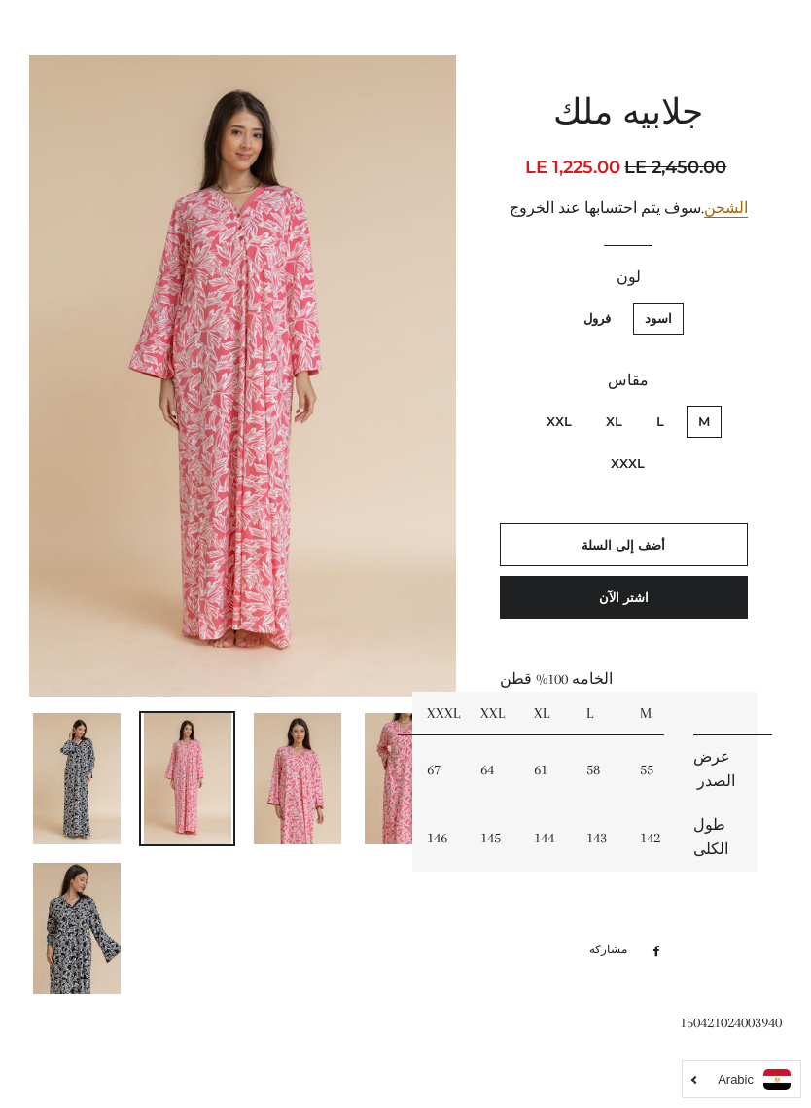
click at [339, 813] on img at bounding box center [298, 778] width 88 height 131
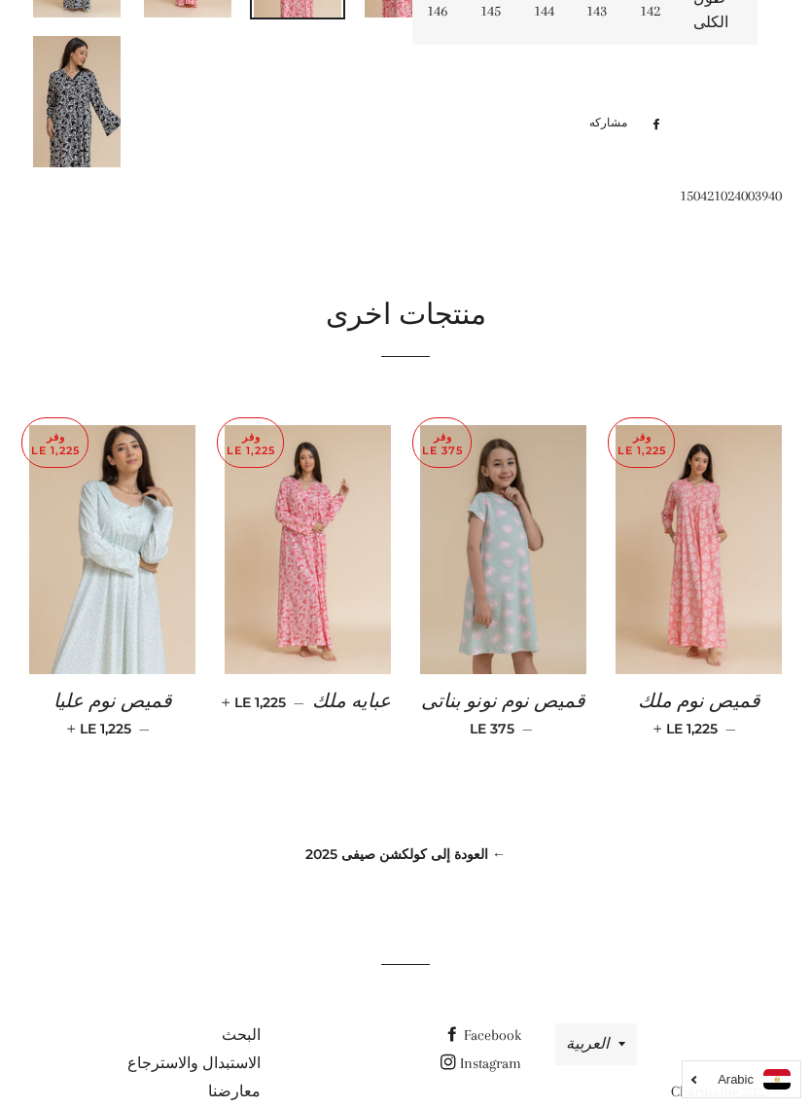
scroll to position [981, 0]
click at [471, 859] on link "← العودة إلى كولكشن صيفى 2025" at bounding box center [405, 853] width 200 height 18
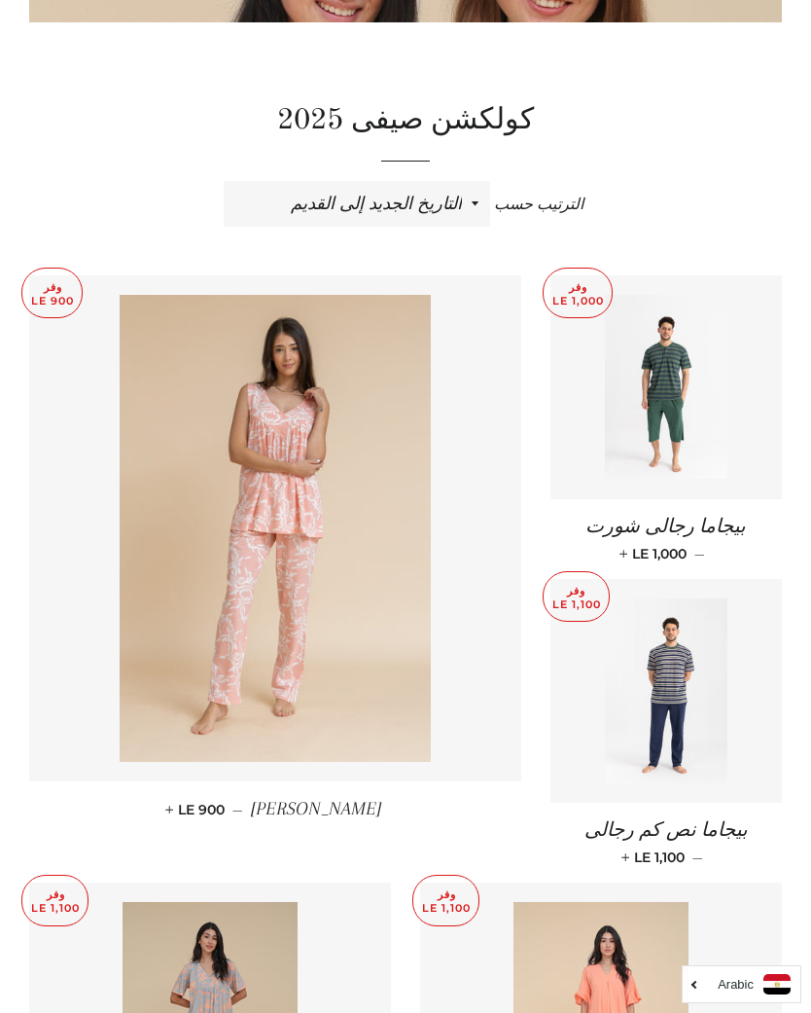
scroll to position [434, 0]
